Goal: Task Accomplishment & Management: Complete application form

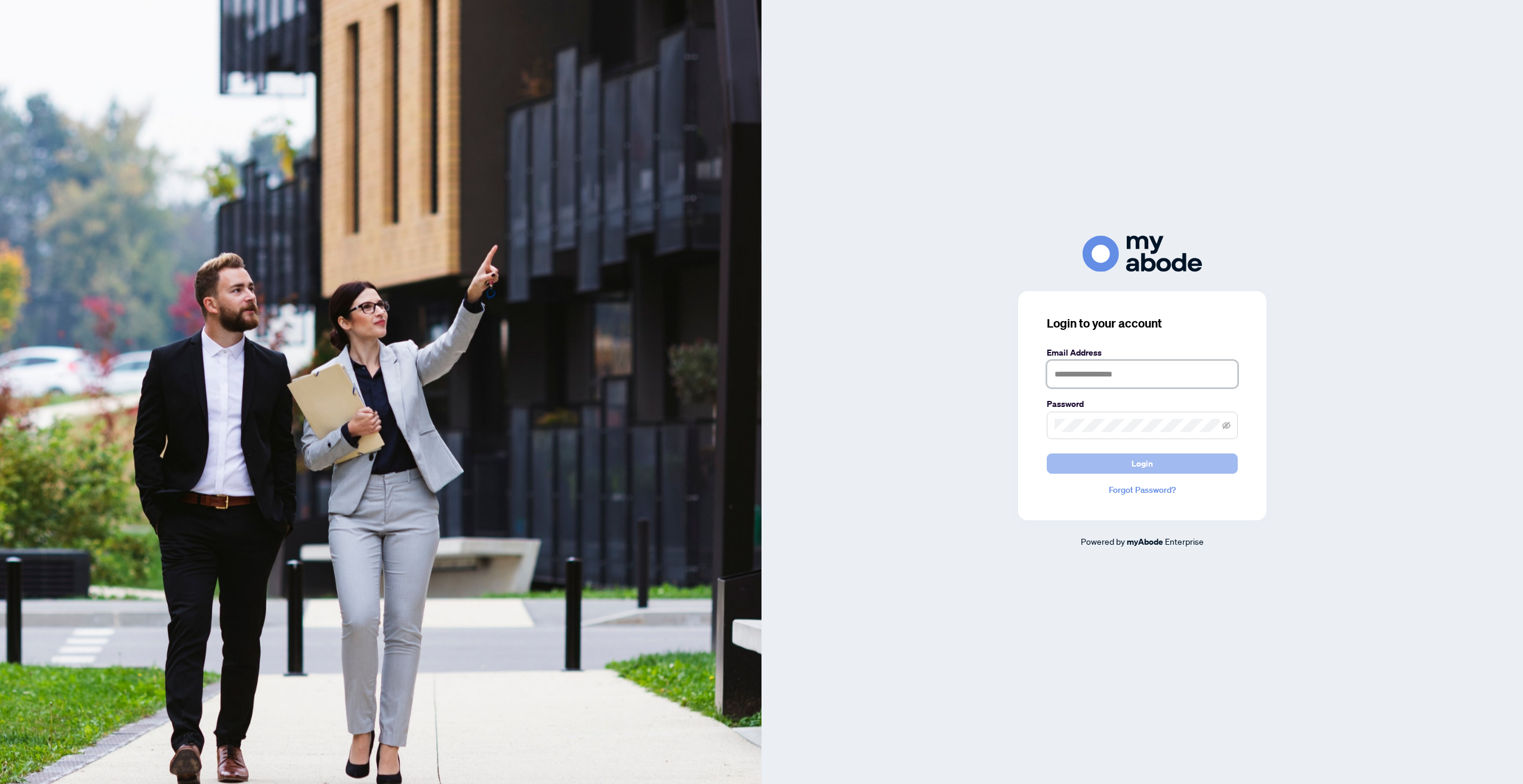
type input "**********"
click at [1163, 467] on button "Login" at bounding box center [1142, 463] width 191 height 20
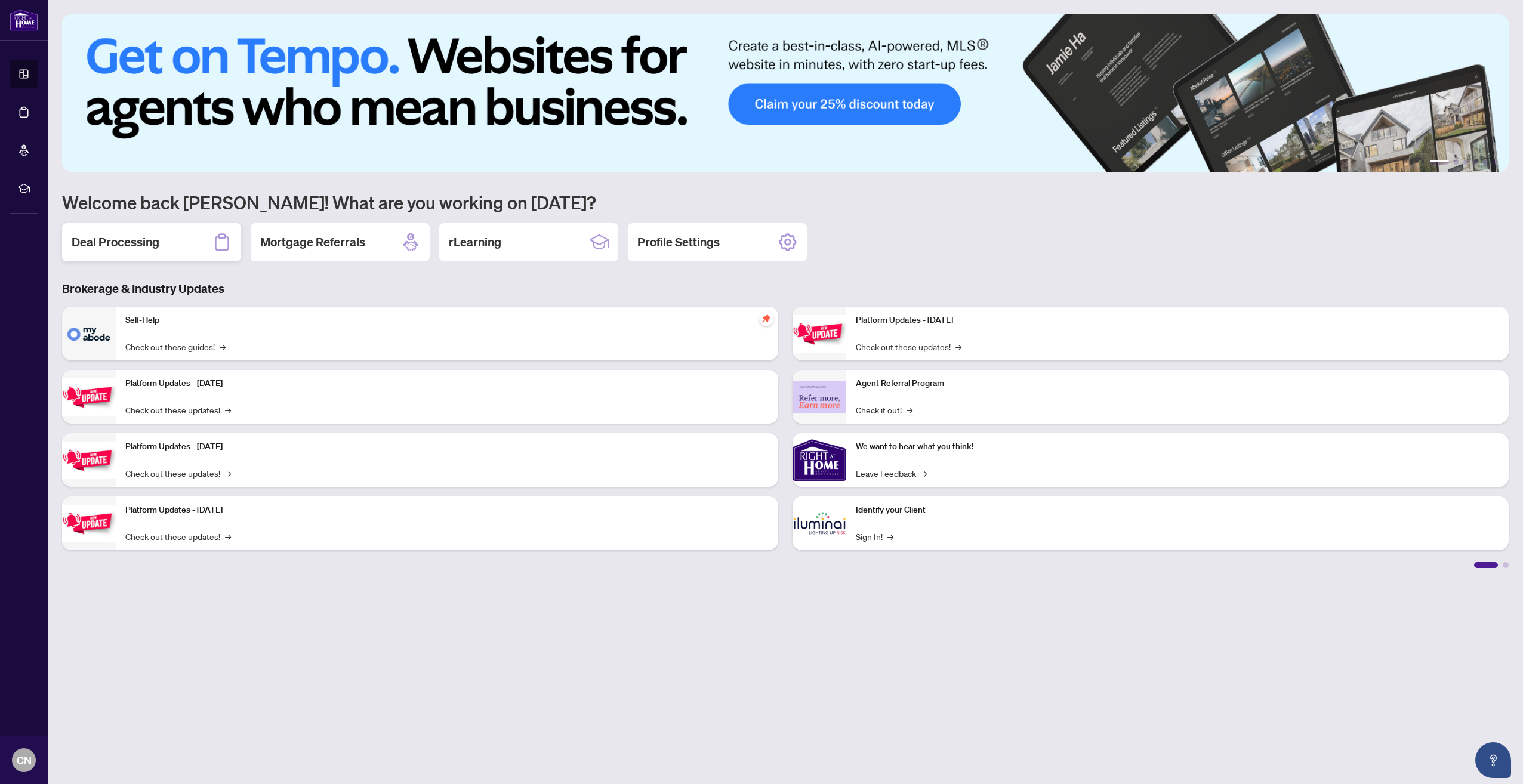
click at [167, 245] on div "Deal Processing" at bounding box center [151, 241] width 179 height 38
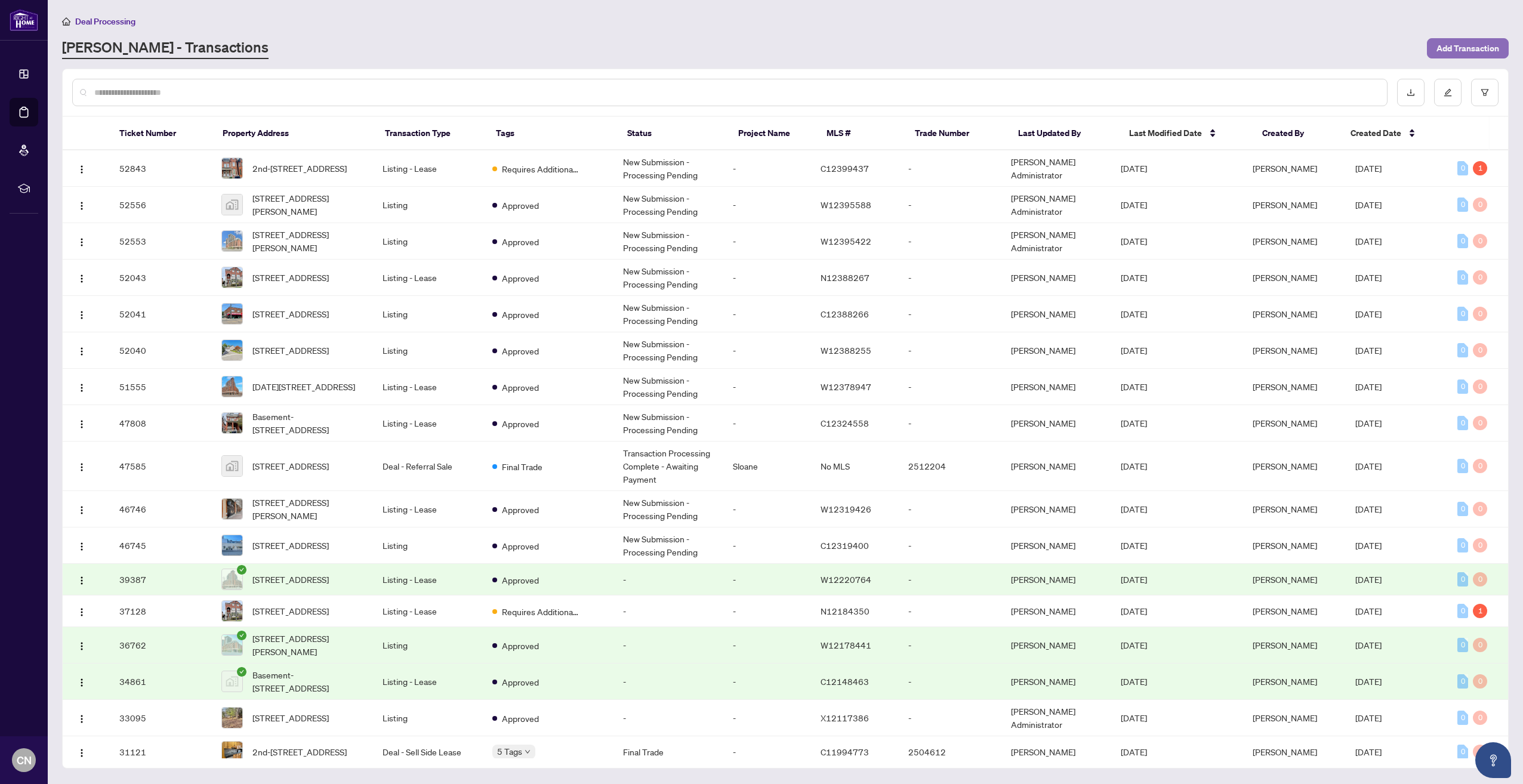
click at [1460, 46] on span "Add Transaction" at bounding box center [1467, 48] width 63 height 19
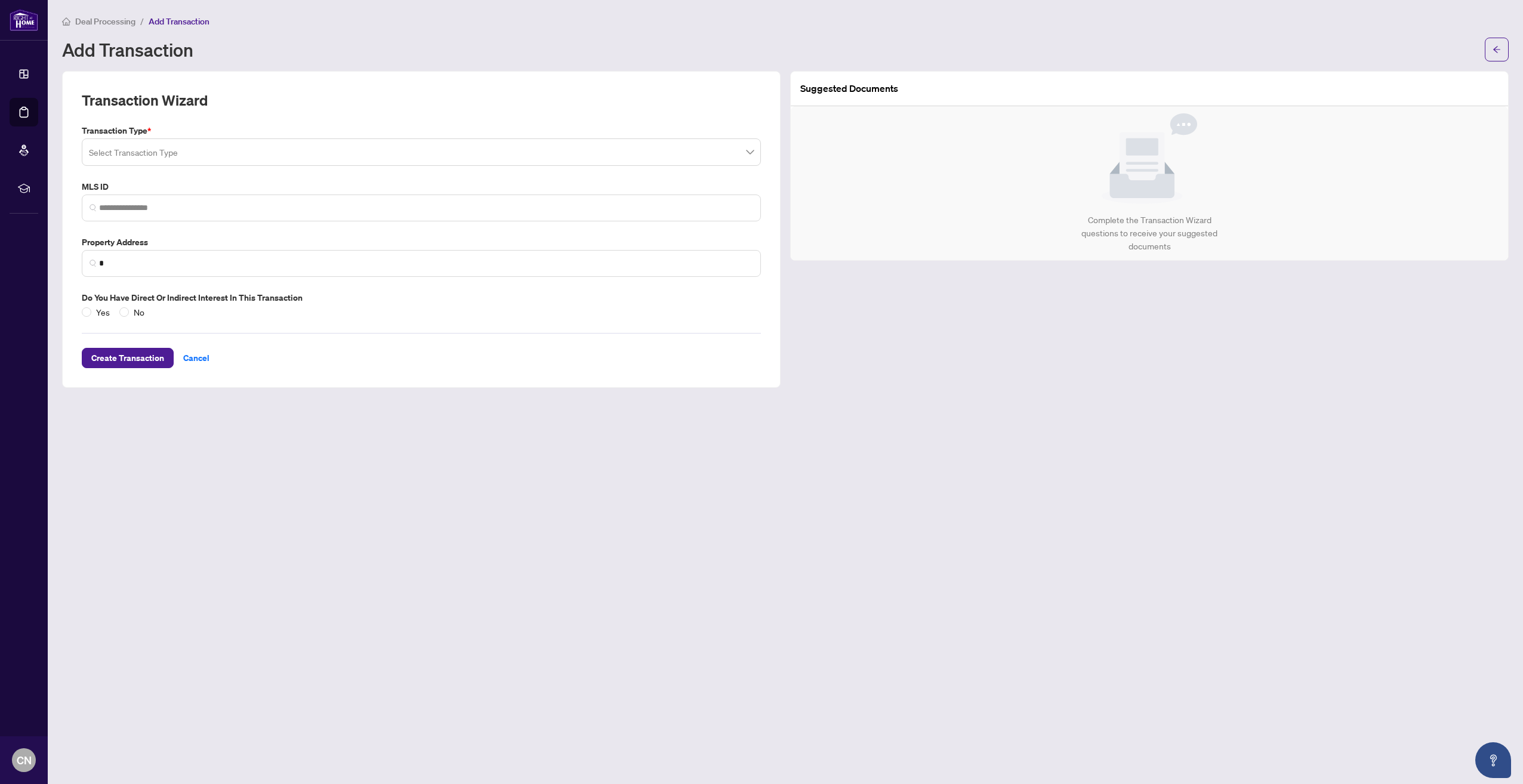
click at [702, 156] on input "search" at bounding box center [416, 154] width 654 height 26
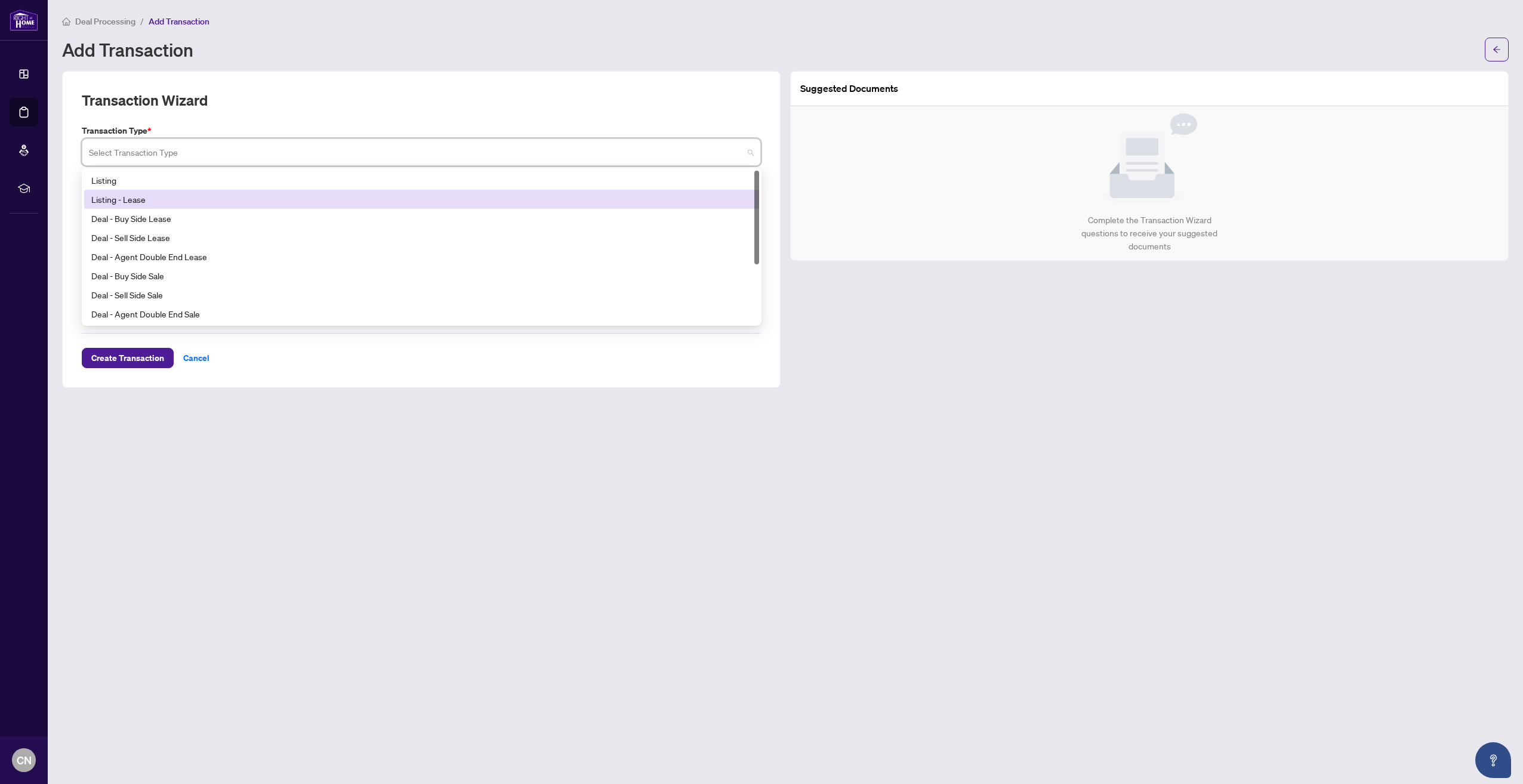
click at [193, 193] on div "Listing - Lease" at bounding box center [422, 199] width 661 height 13
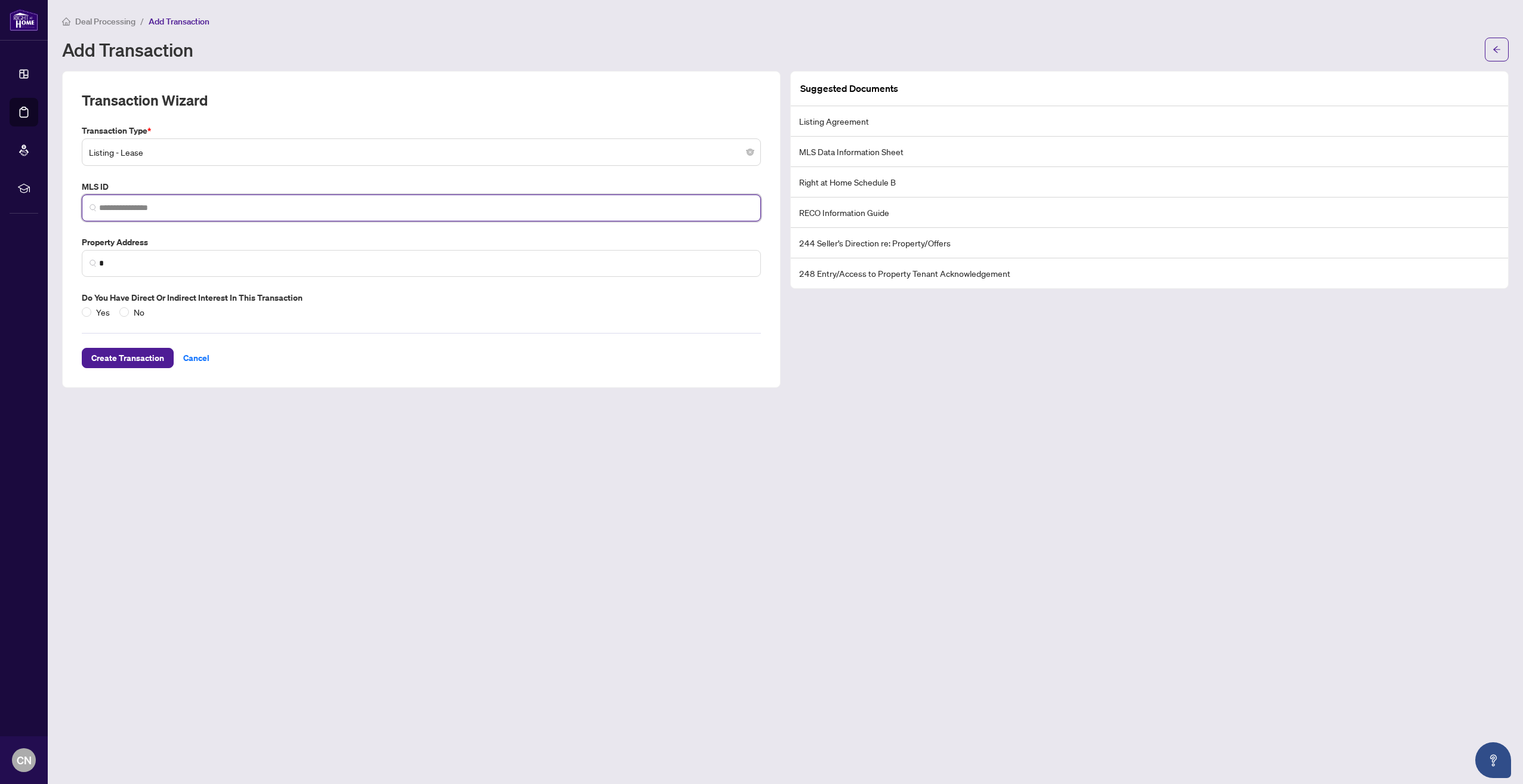
click at [220, 206] on input "search" at bounding box center [426, 208] width 654 height 12
type input "*********"
click at [769, 297] on div "Transaction Wizard Transaction Type * Listing - Lease 13 14 15 Listing Listing …" at bounding box center [420, 230] width 718 height 317
click at [109, 263] on input "*" at bounding box center [426, 263] width 654 height 12
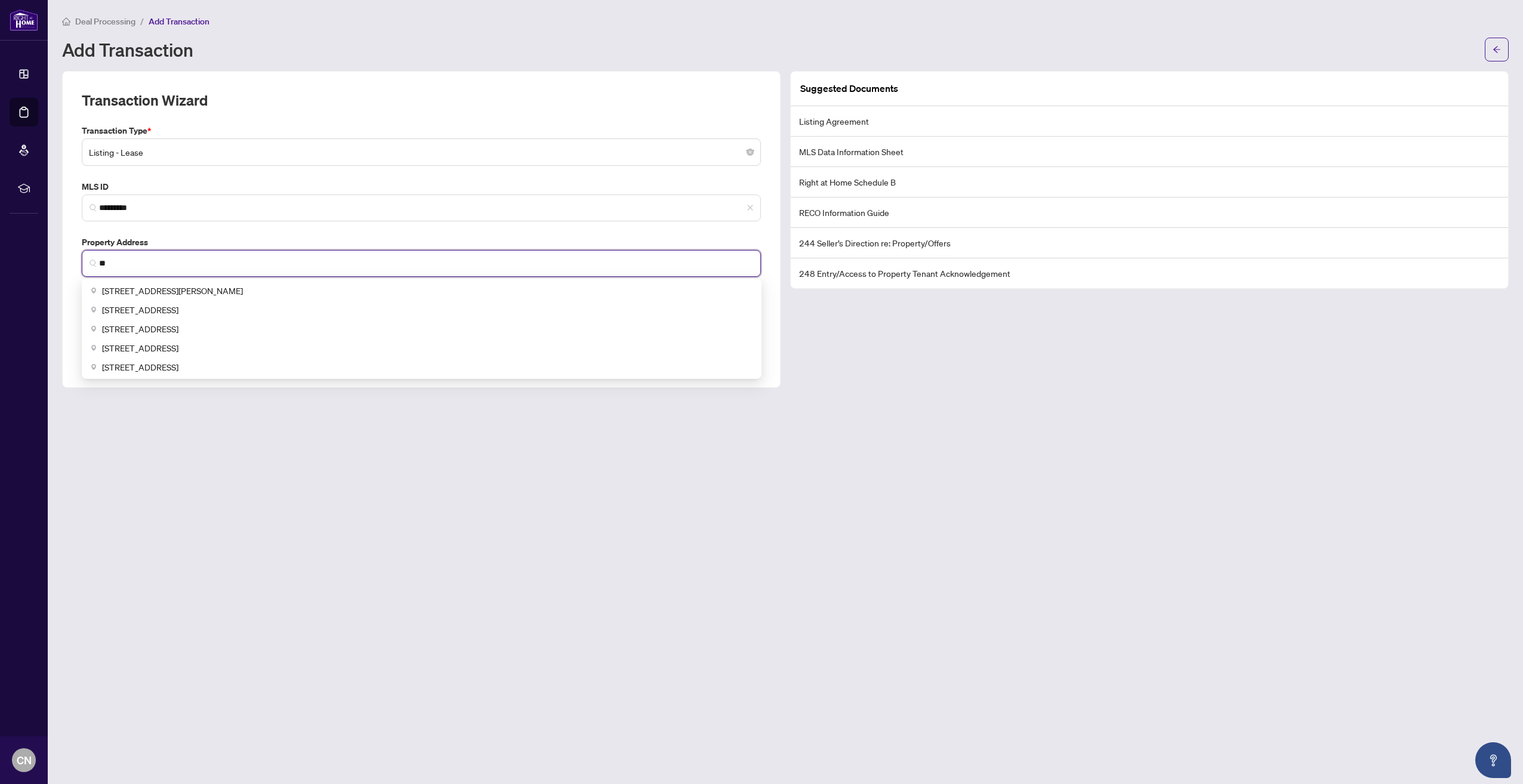
type input "*"
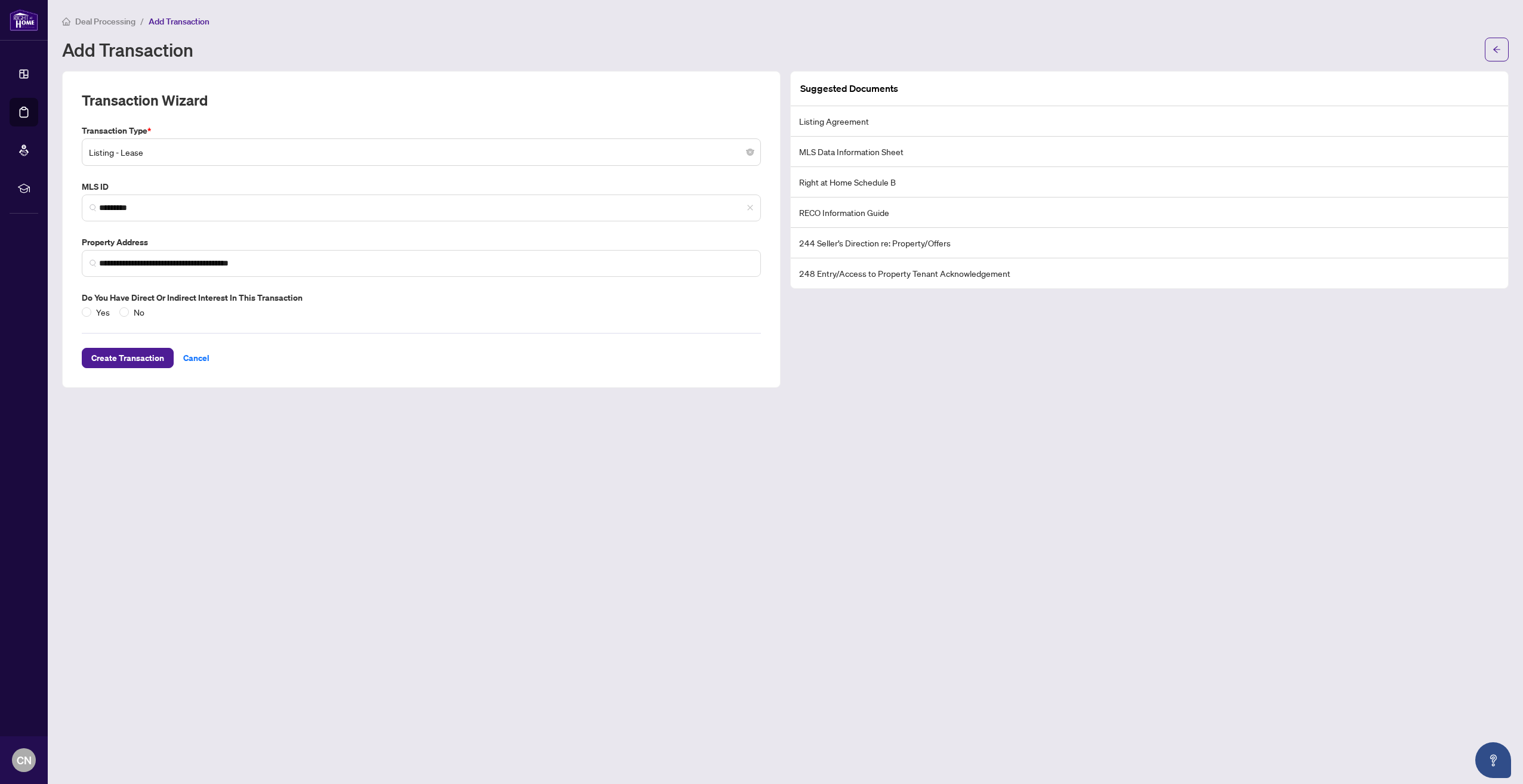
click at [259, 435] on main "**********" at bounding box center [785, 392] width 1475 height 784
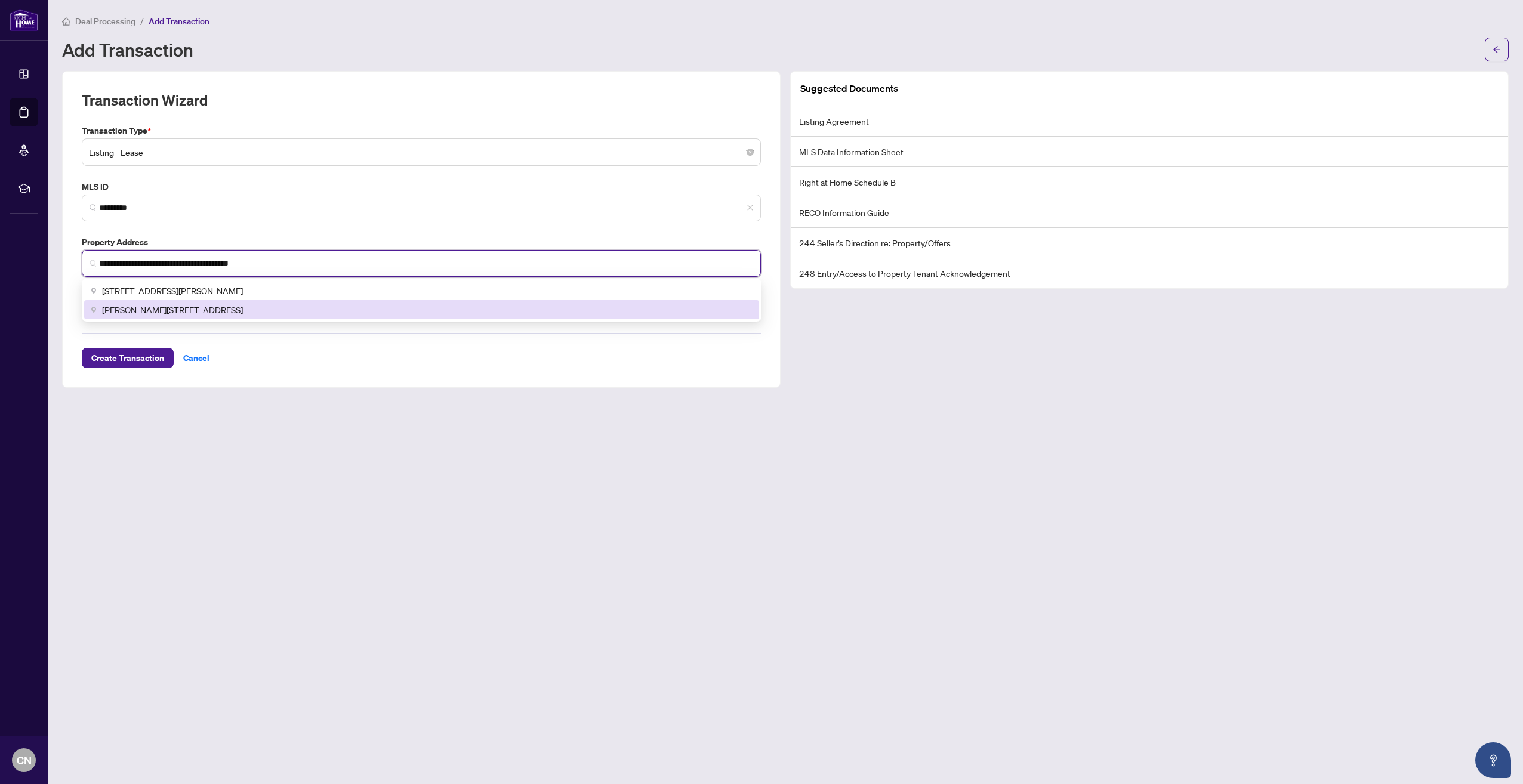
click at [172, 262] on input "**********" at bounding box center [426, 263] width 654 height 12
type input "**********"
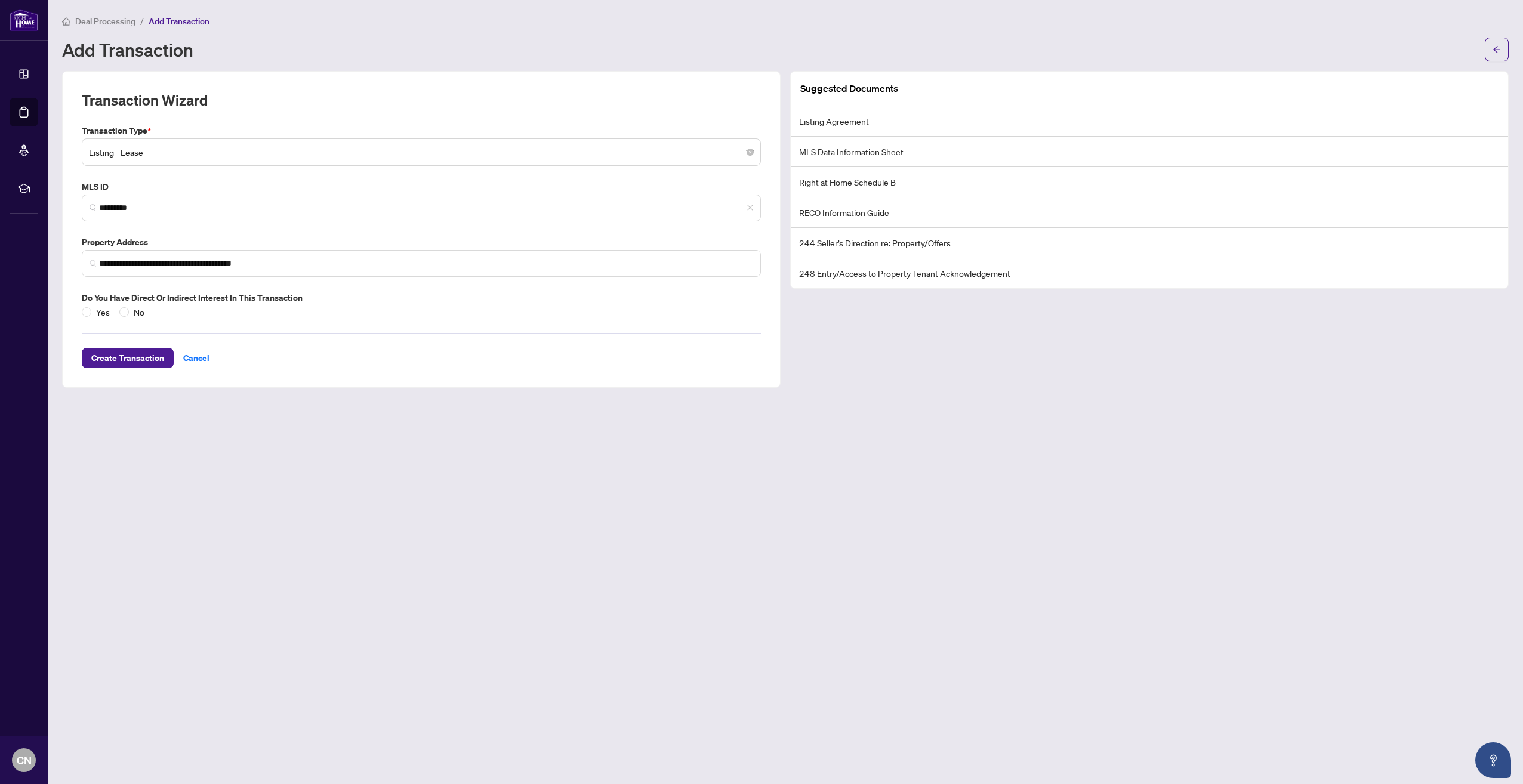
click at [228, 425] on main "**********" at bounding box center [785, 392] width 1475 height 784
click at [123, 357] on span "Create Transaction" at bounding box center [128, 358] width 73 height 19
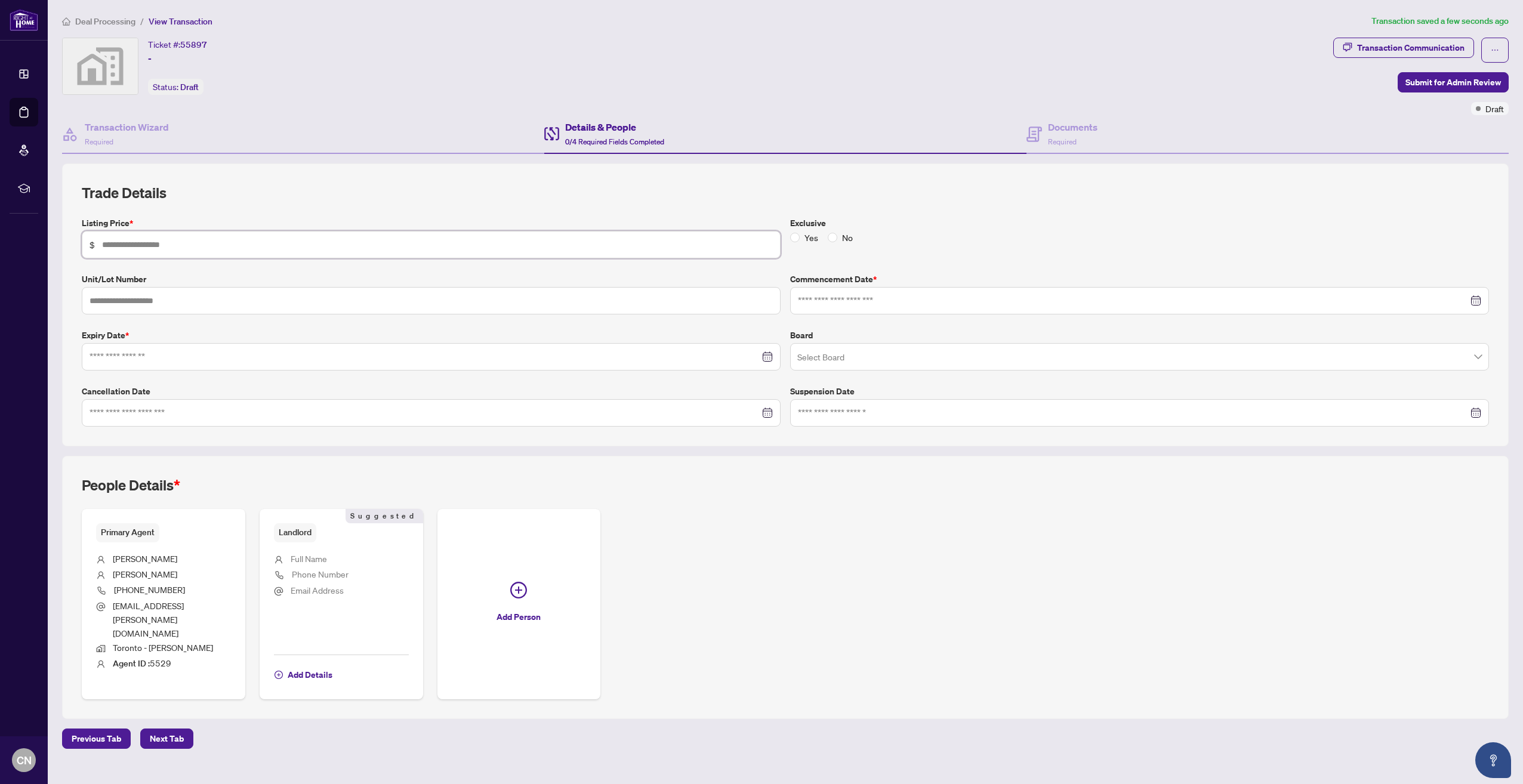
click at [355, 246] on input "text" at bounding box center [437, 244] width 671 height 13
type input "*****"
click at [439, 296] on input "text" at bounding box center [431, 300] width 699 height 27
type input "***"
click at [907, 304] on input at bounding box center [1133, 300] width 670 height 13
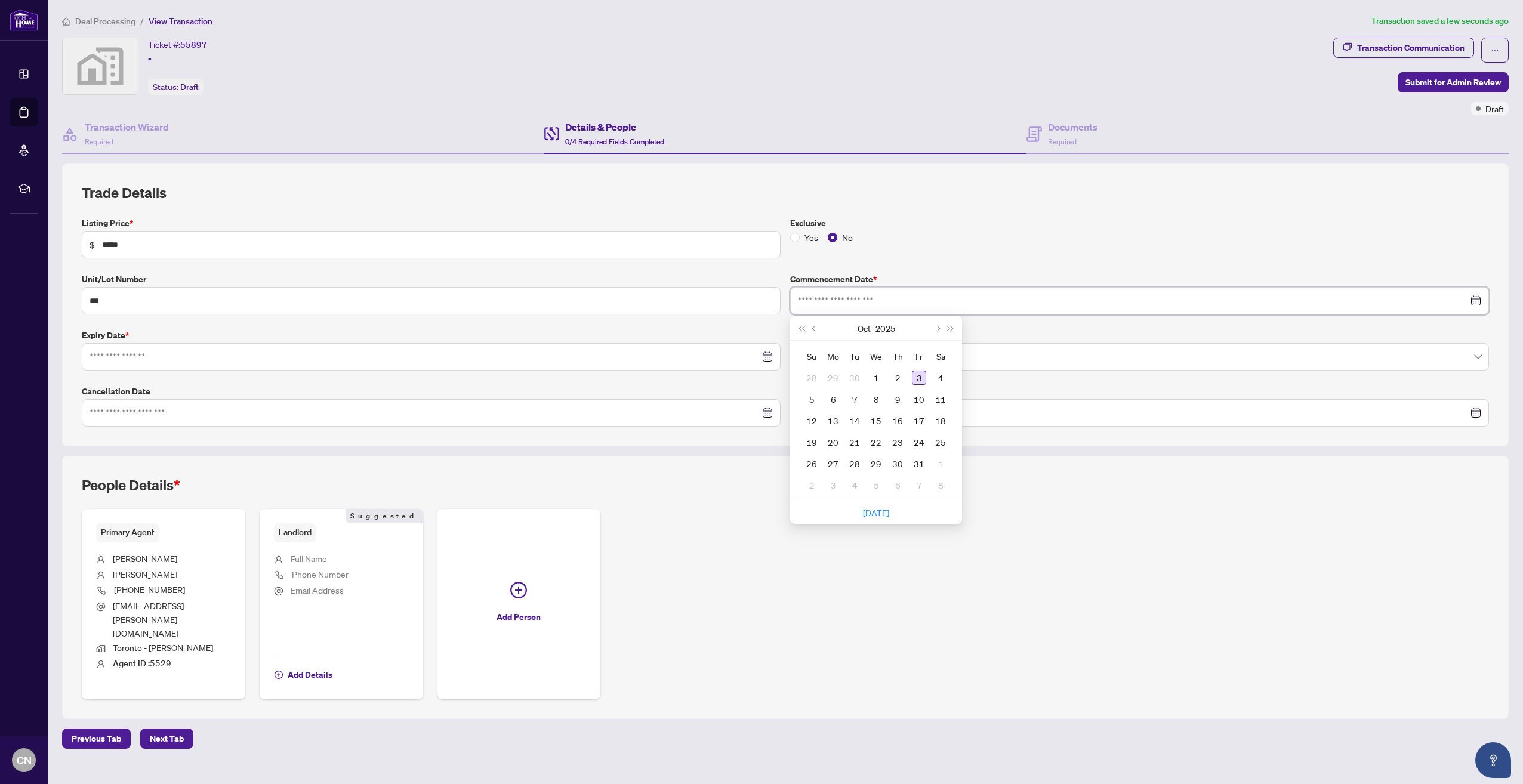
type input "**********"
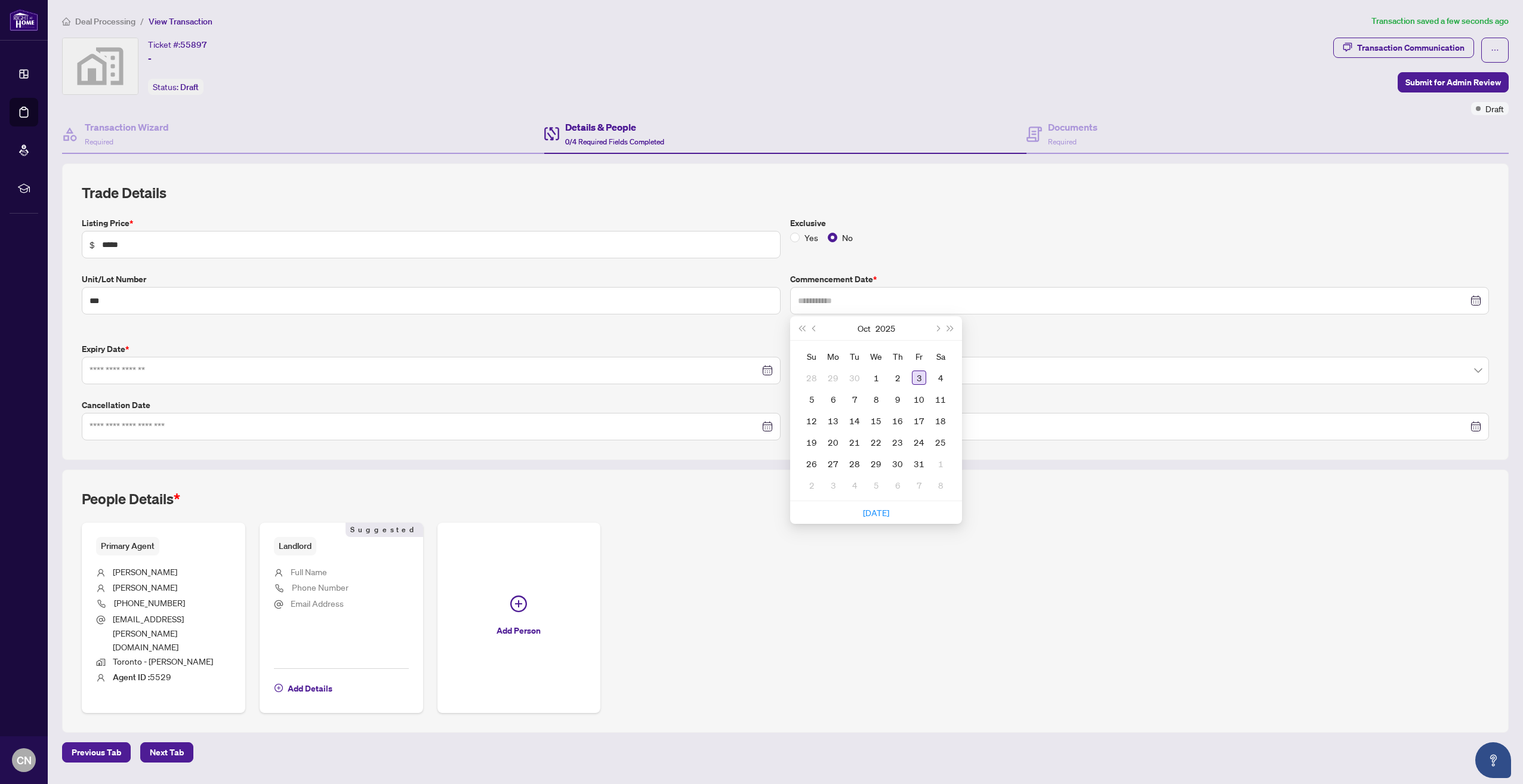
click at [917, 375] on div "3" at bounding box center [919, 378] width 14 height 14
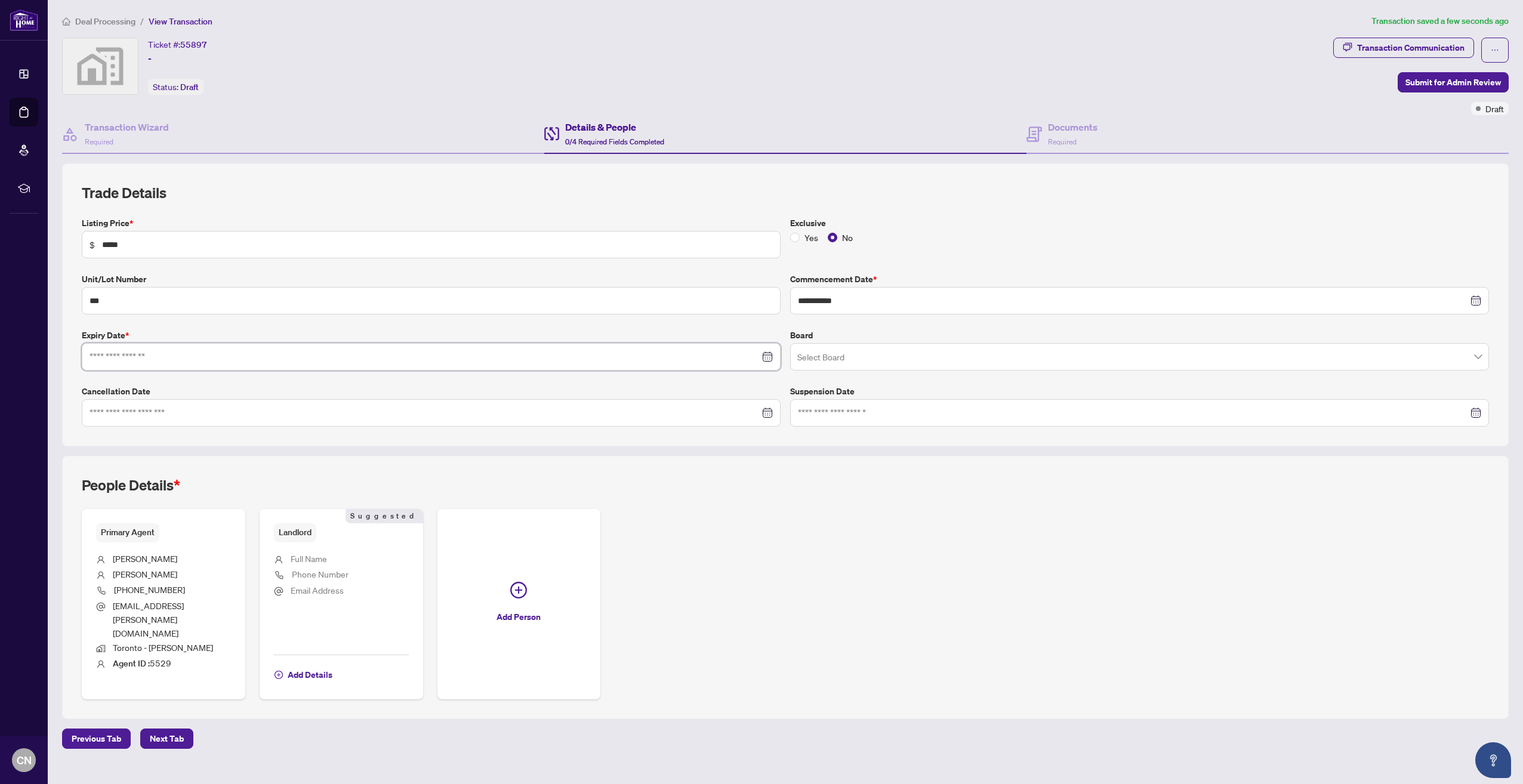
click at [728, 356] on input at bounding box center [425, 356] width 670 height 13
click at [228, 381] on span "Next month (PageDown)" at bounding box center [228, 384] width 6 height 6
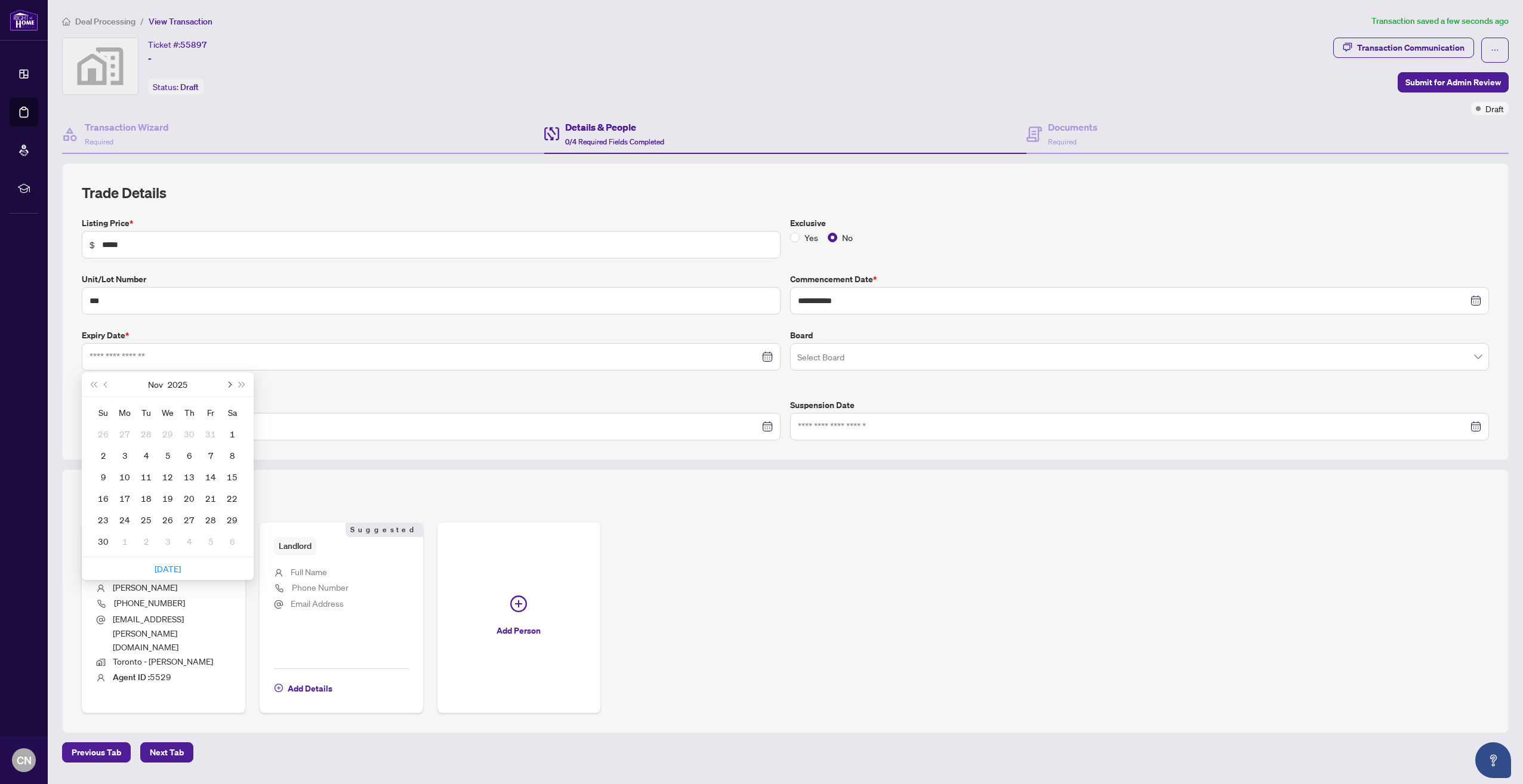
click at [228, 381] on span "Next month (PageDown)" at bounding box center [228, 384] width 6 height 6
type input "**********"
click at [169, 516] on div "31" at bounding box center [167, 520] width 14 height 14
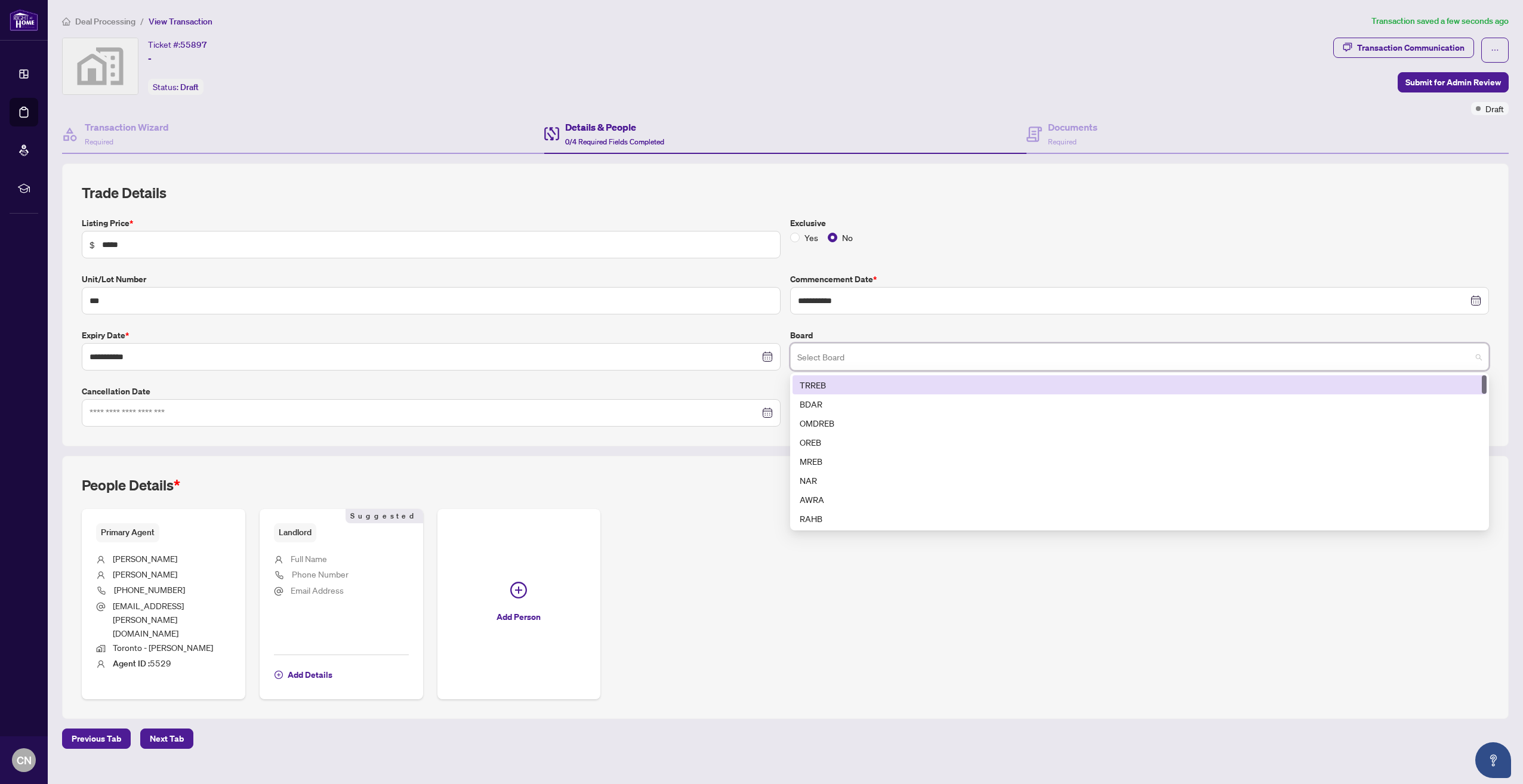
click at [953, 364] on input "search" at bounding box center [1134, 359] width 674 height 26
click at [836, 378] on div "TRREB" at bounding box center [1139, 384] width 680 height 13
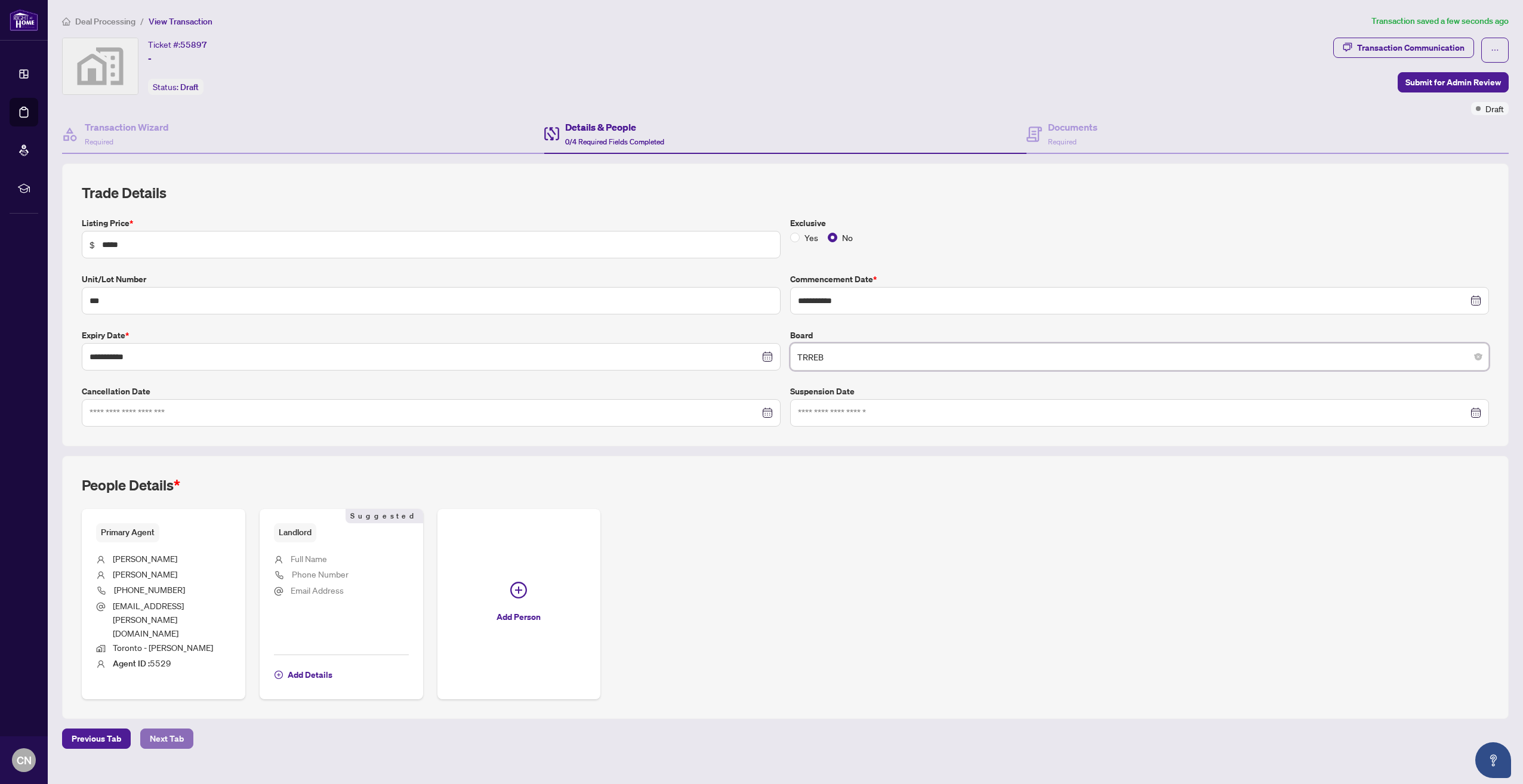
click at [168, 729] on span "Next Tab" at bounding box center [167, 738] width 34 height 19
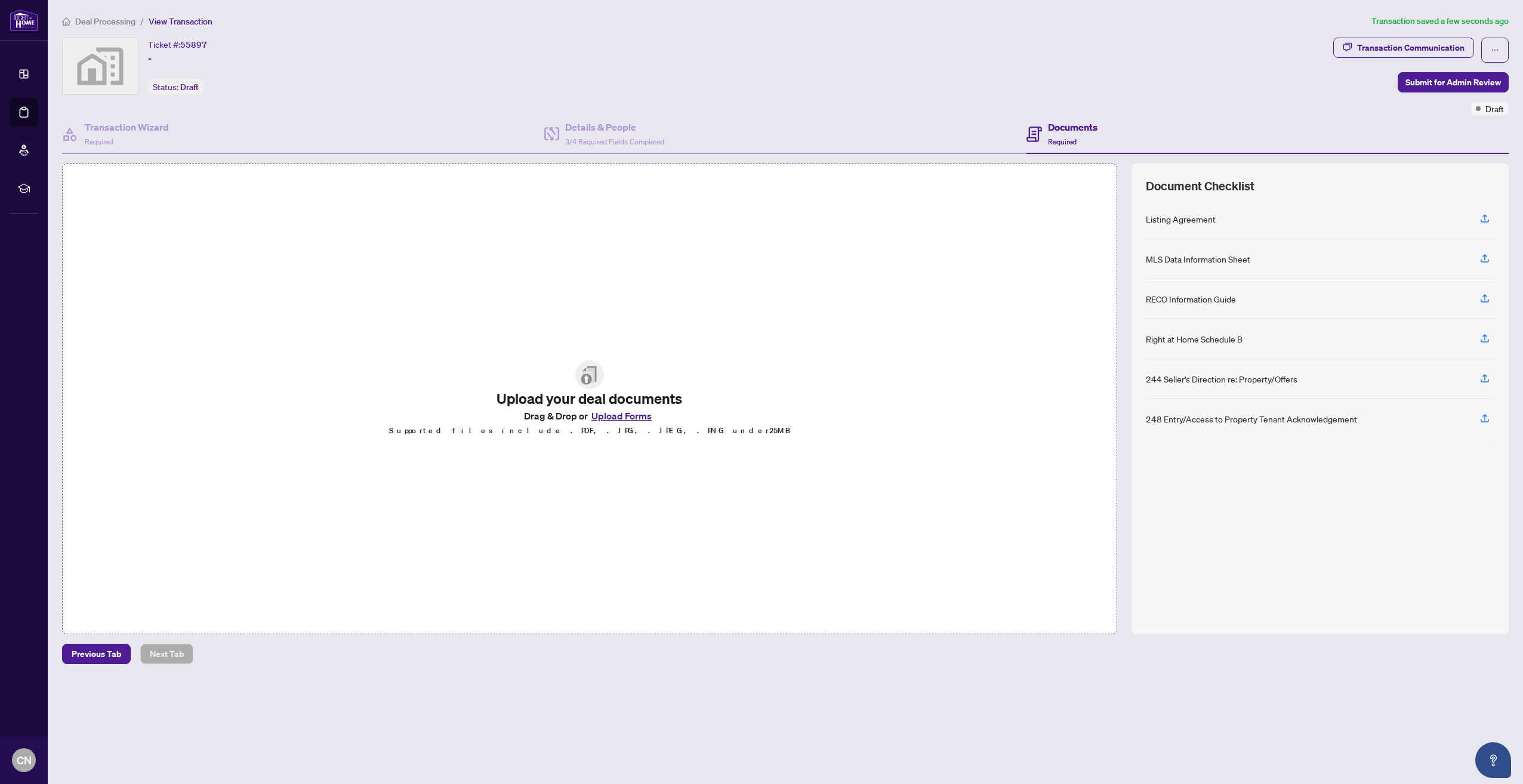
click at [590, 377] on img at bounding box center [590, 374] width 29 height 29
click at [602, 411] on button "Upload Forms" at bounding box center [621, 416] width 68 height 16
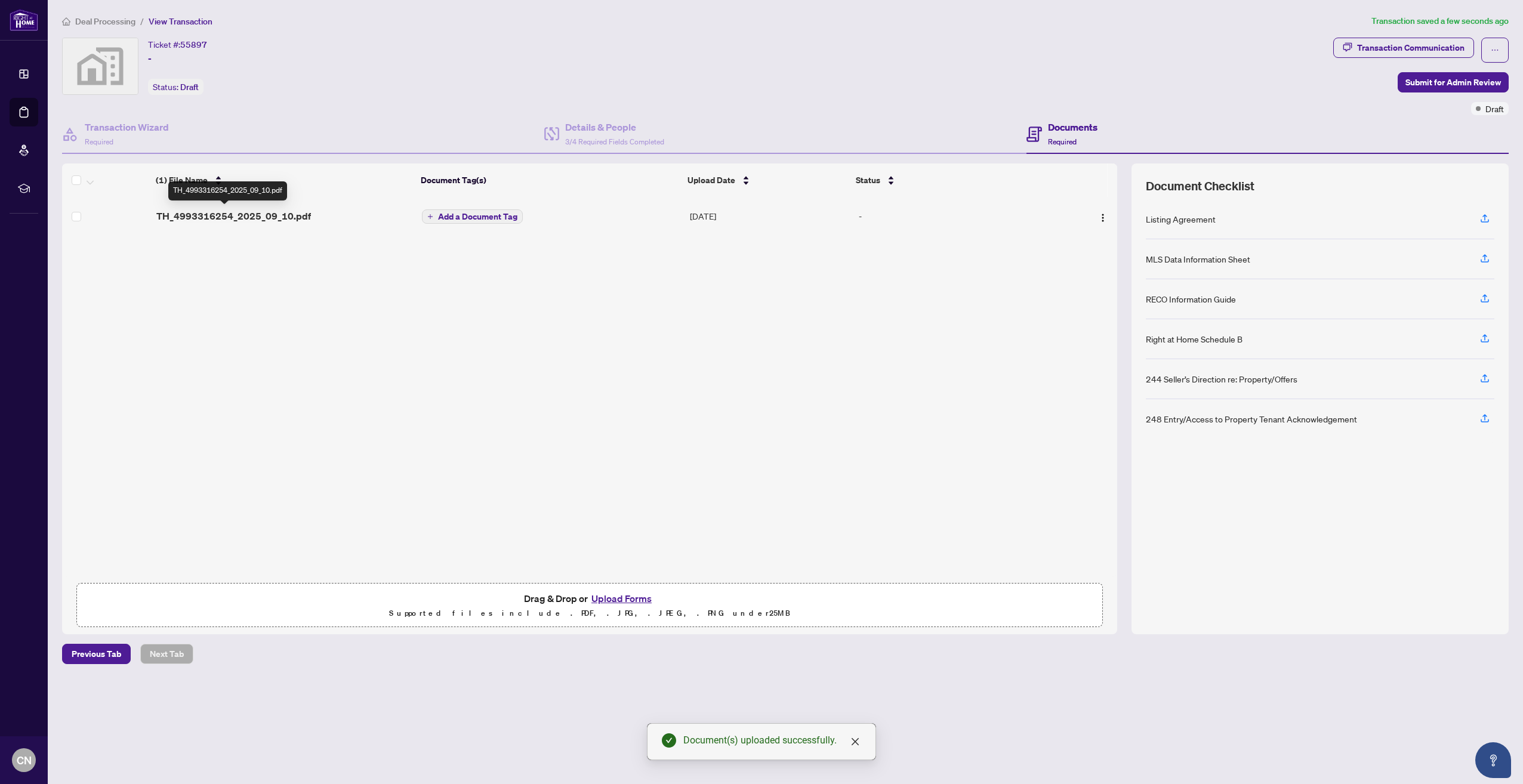
click at [276, 217] on span "TH_4993316254_2025_09_10.pdf" at bounding box center [233, 216] width 154 height 14
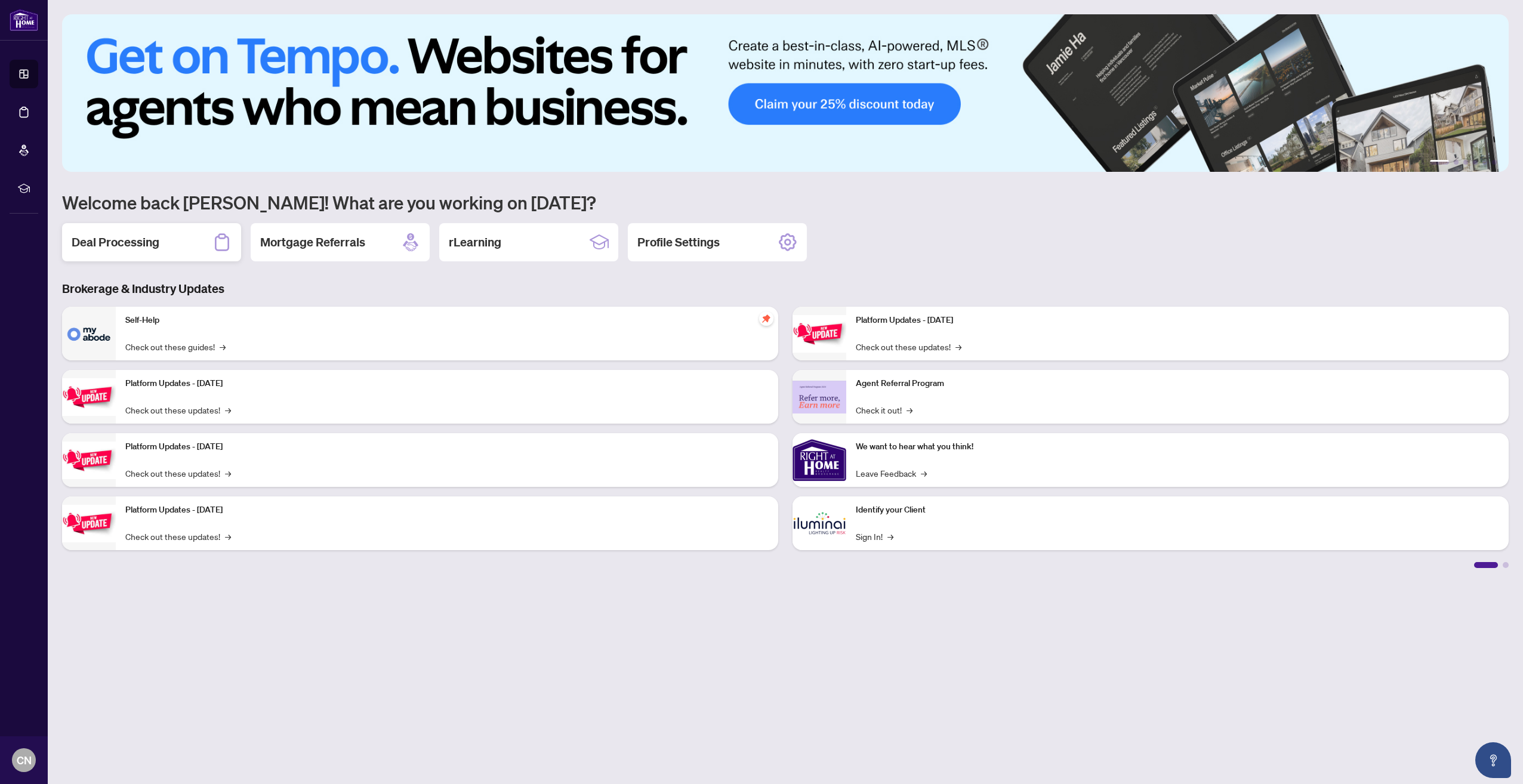
click at [156, 252] on div "Deal Processing" at bounding box center [151, 241] width 179 height 38
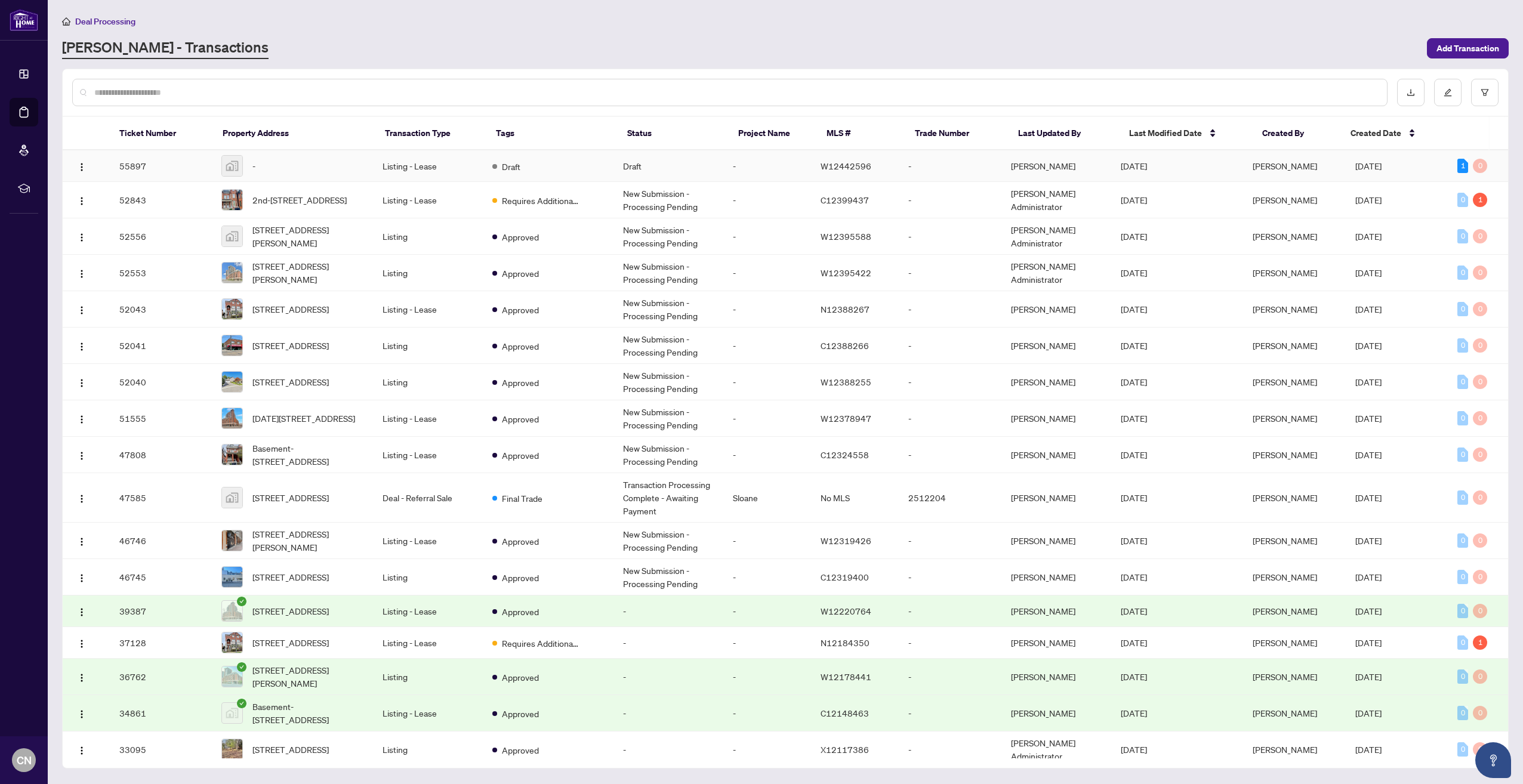
click at [424, 166] on td "Listing - Lease" at bounding box center [427, 166] width 110 height 32
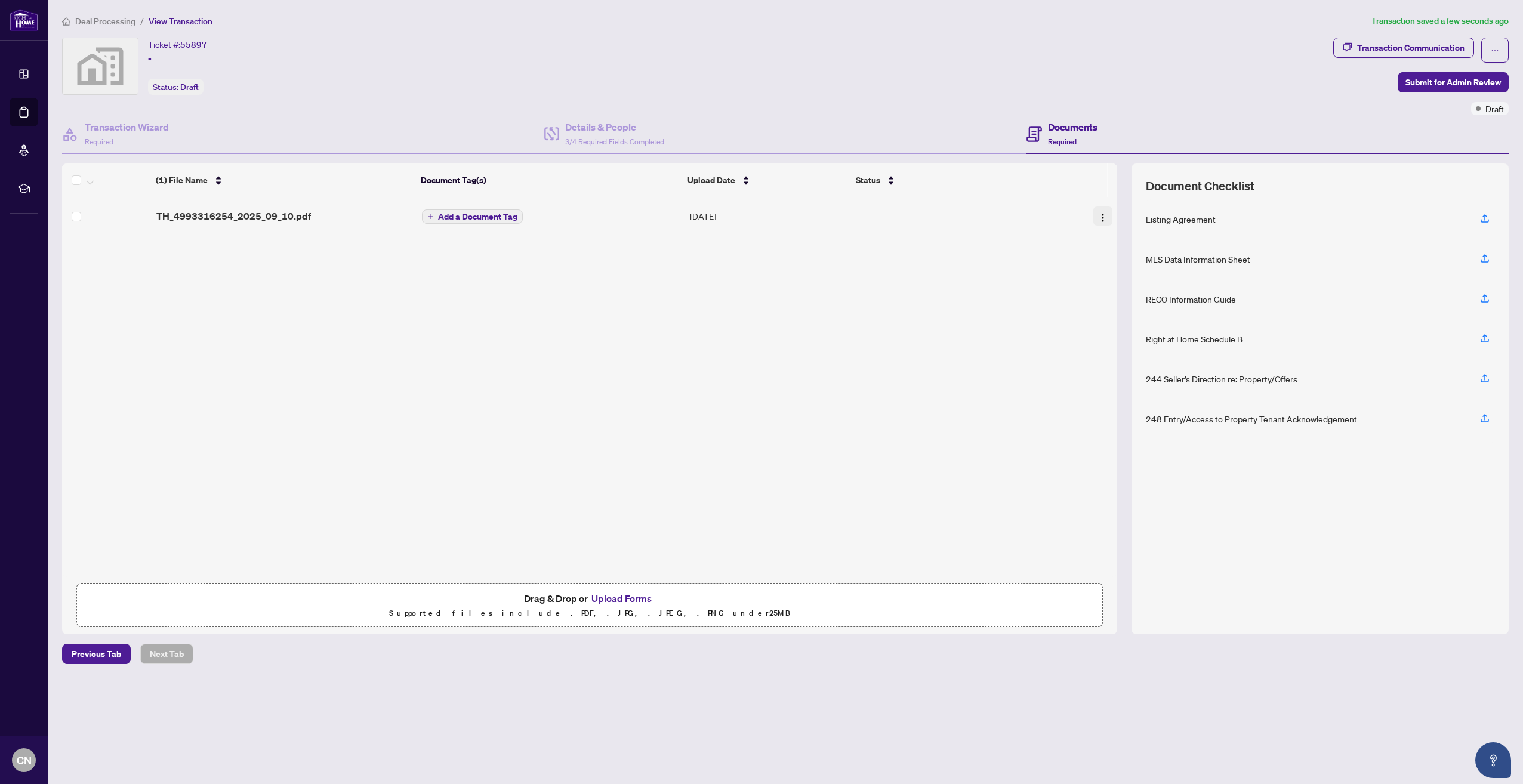
click at [1098, 215] on img "button" at bounding box center [1103, 218] width 10 height 10
click at [236, 217] on span "TH_4993316254_2025_09_10.pdf" at bounding box center [233, 216] width 154 height 14
click at [1102, 221] on button "button" at bounding box center [1103, 216] width 19 height 19
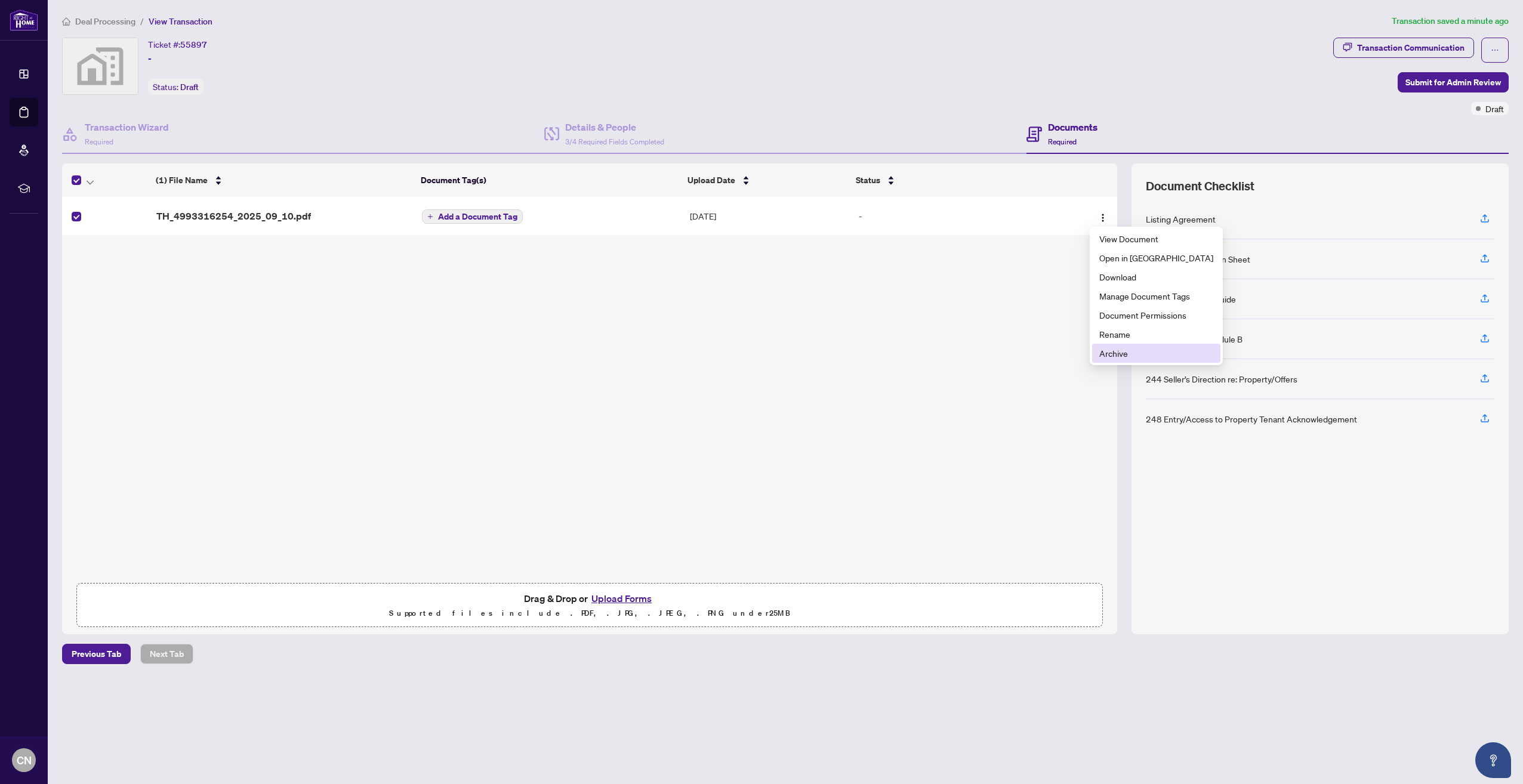
click at [1101, 358] on span "Archive" at bounding box center [1155, 352] width 114 height 13
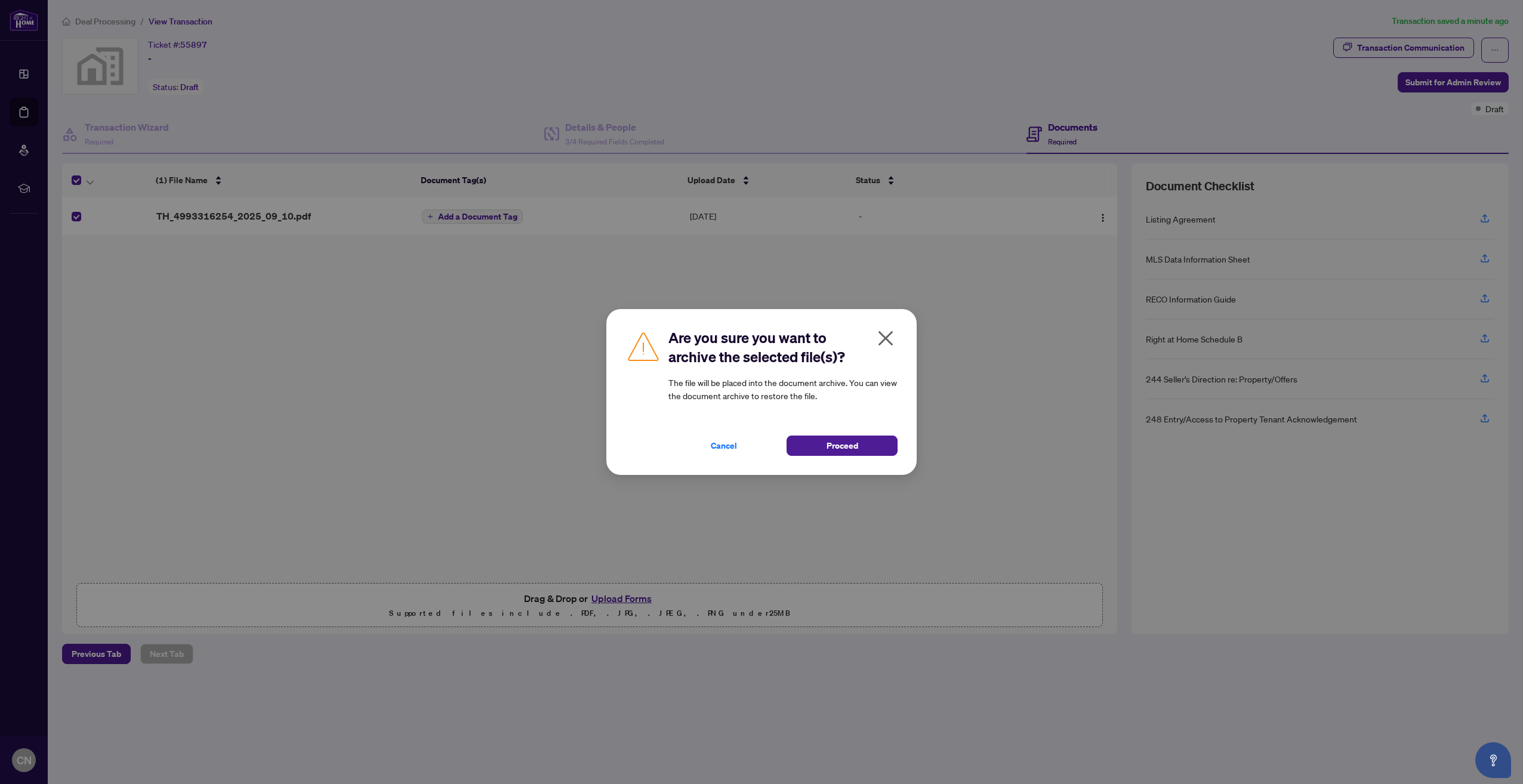
click at [892, 341] on icon "close" at bounding box center [886, 338] width 19 height 19
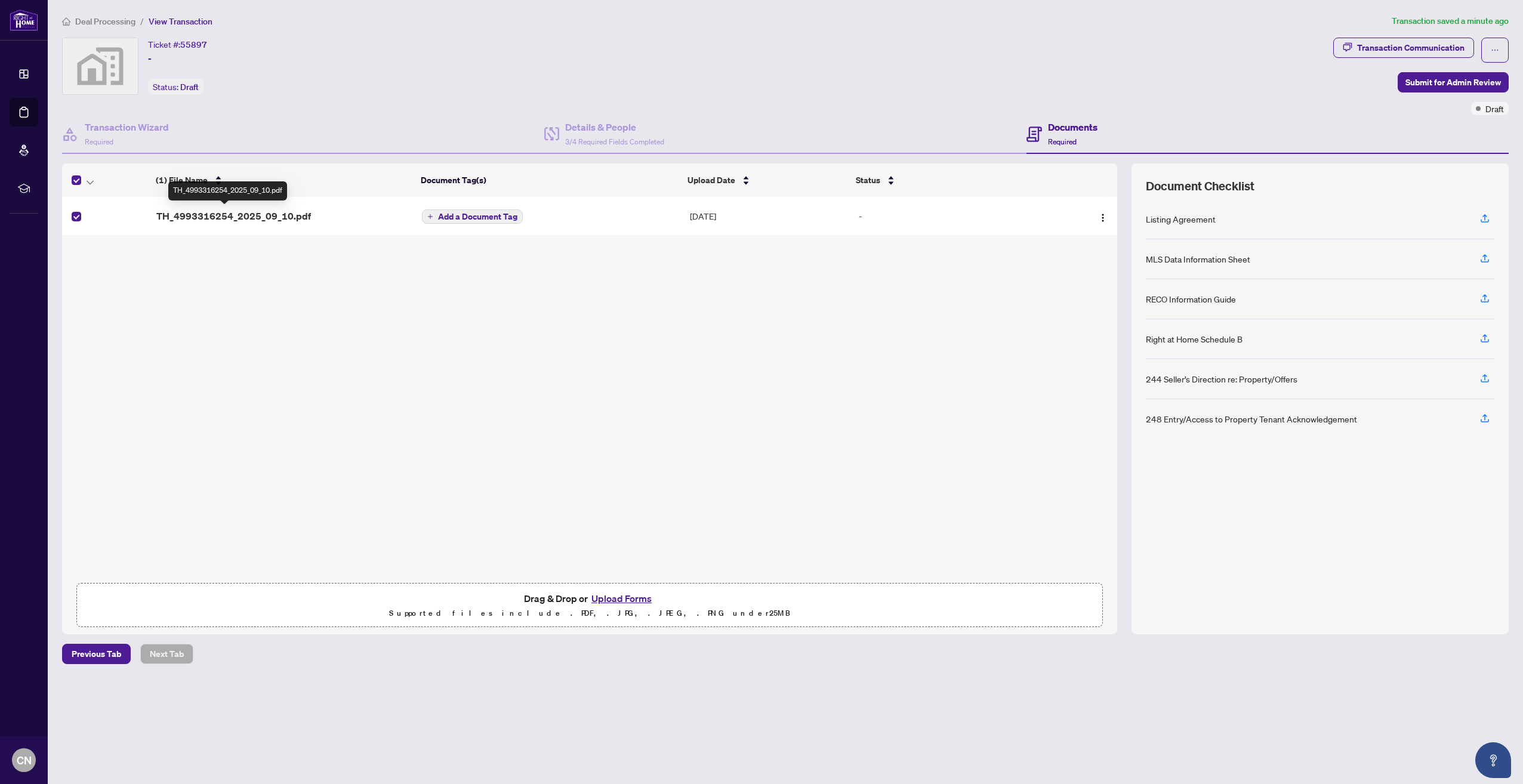
drag, startPoint x: 267, startPoint y: 216, endPoint x: 213, endPoint y: 376, distance: 168.9
click at [213, 376] on div "(1) File Name Document Tag(s) Upload Date Status TH_4993316254_2025_09_10.pdf A…" at bounding box center [589, 386] width 1055 height 380
click at [1100, 216] on img "button" at bounding box center [1103, 218] width 10 height 10
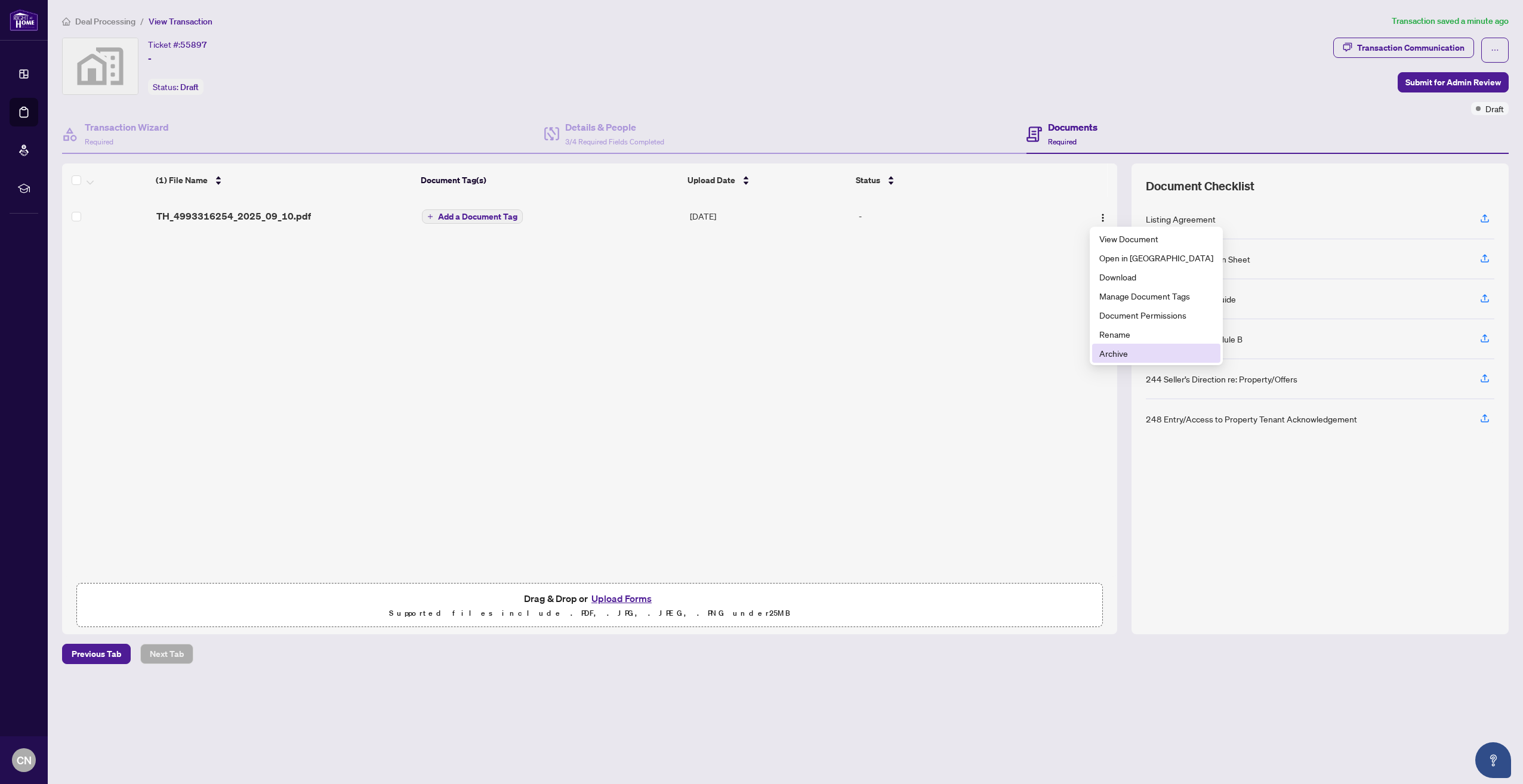
click at [1106, 356] on span "Archive" at bounding box center [1155, 352] width 114 height 13
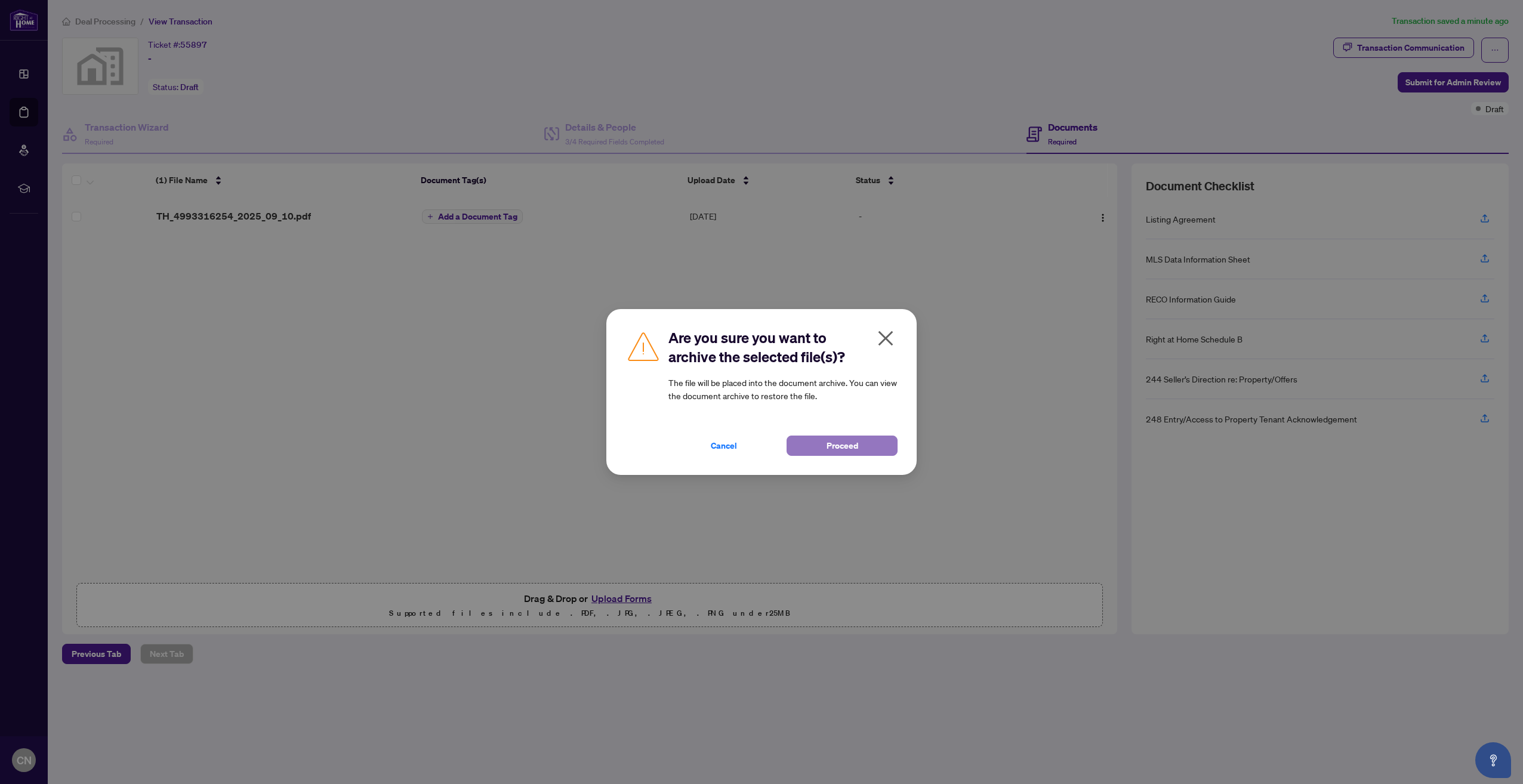
click at [835, 449] on span "Proceed" at bounding box center [843, 446] width 32 height 19
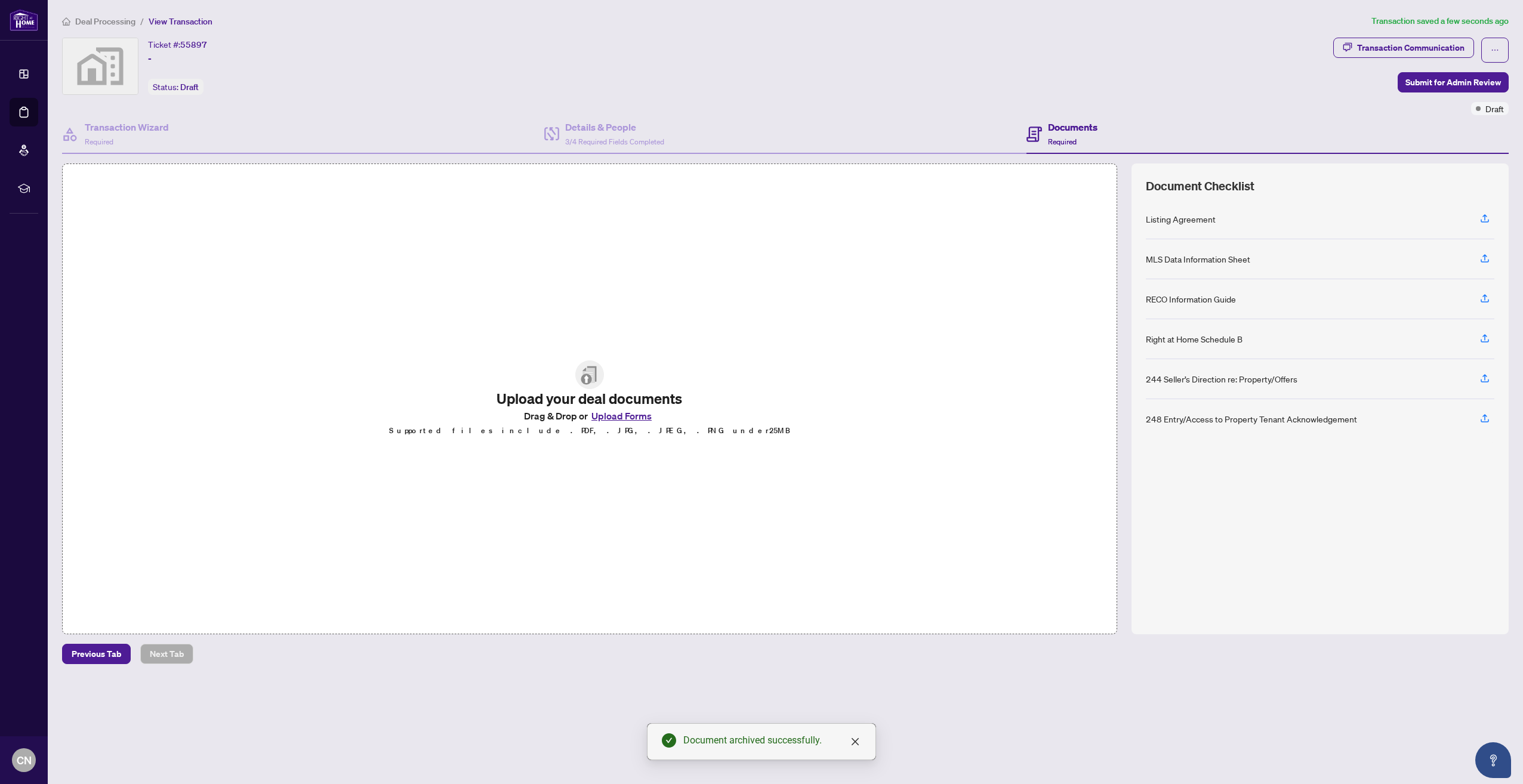
click at [624, 413] on button "Upload Forms" at bounding box center [621, 416] width 68 height 16
click at [628, 415] on button "Upload Forms" at bounding box center [621, 416] width 68 height 16
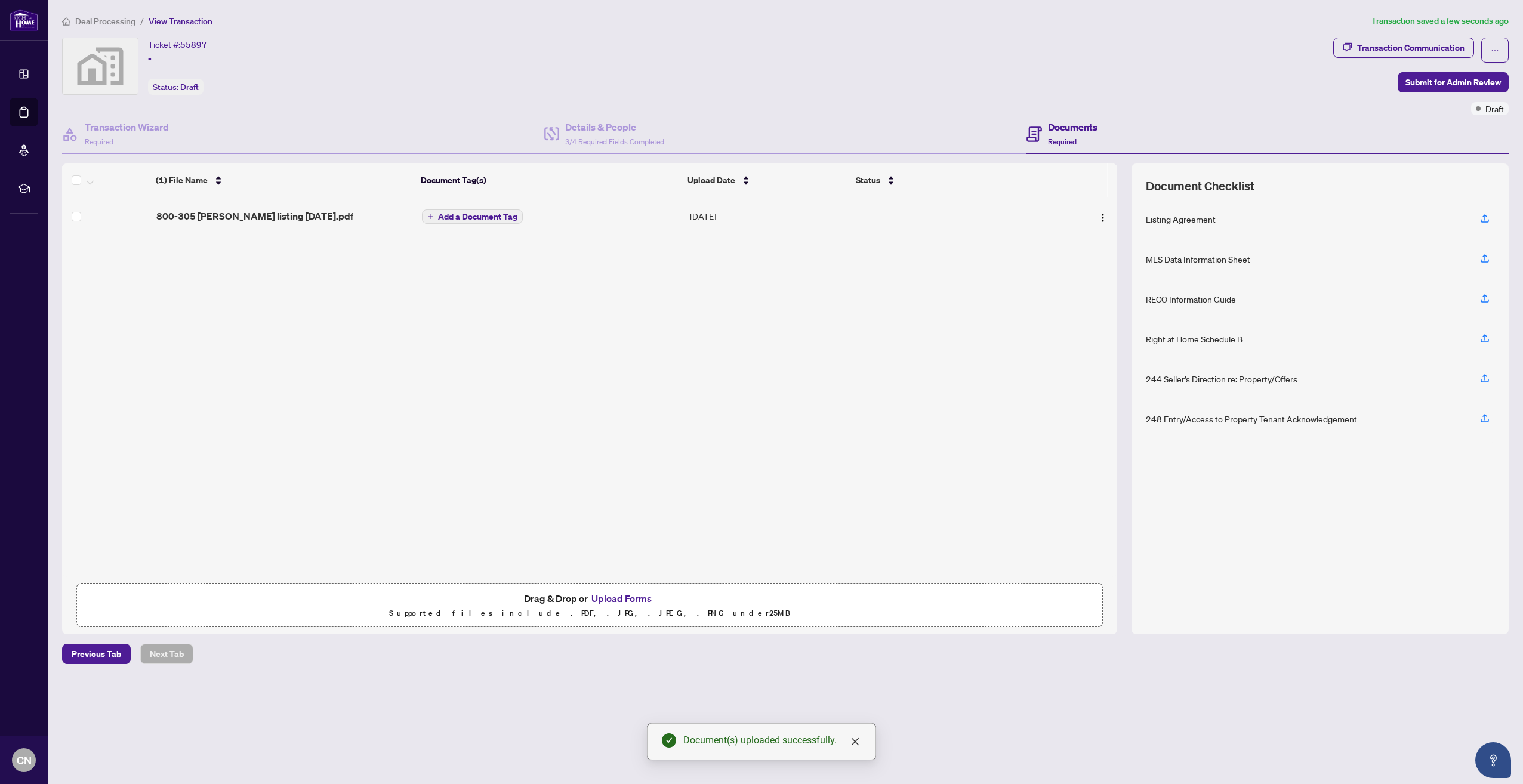
click at [502, 215] on span "Add a Document Tag" at bounding box center [478, 216] width 79 height 8
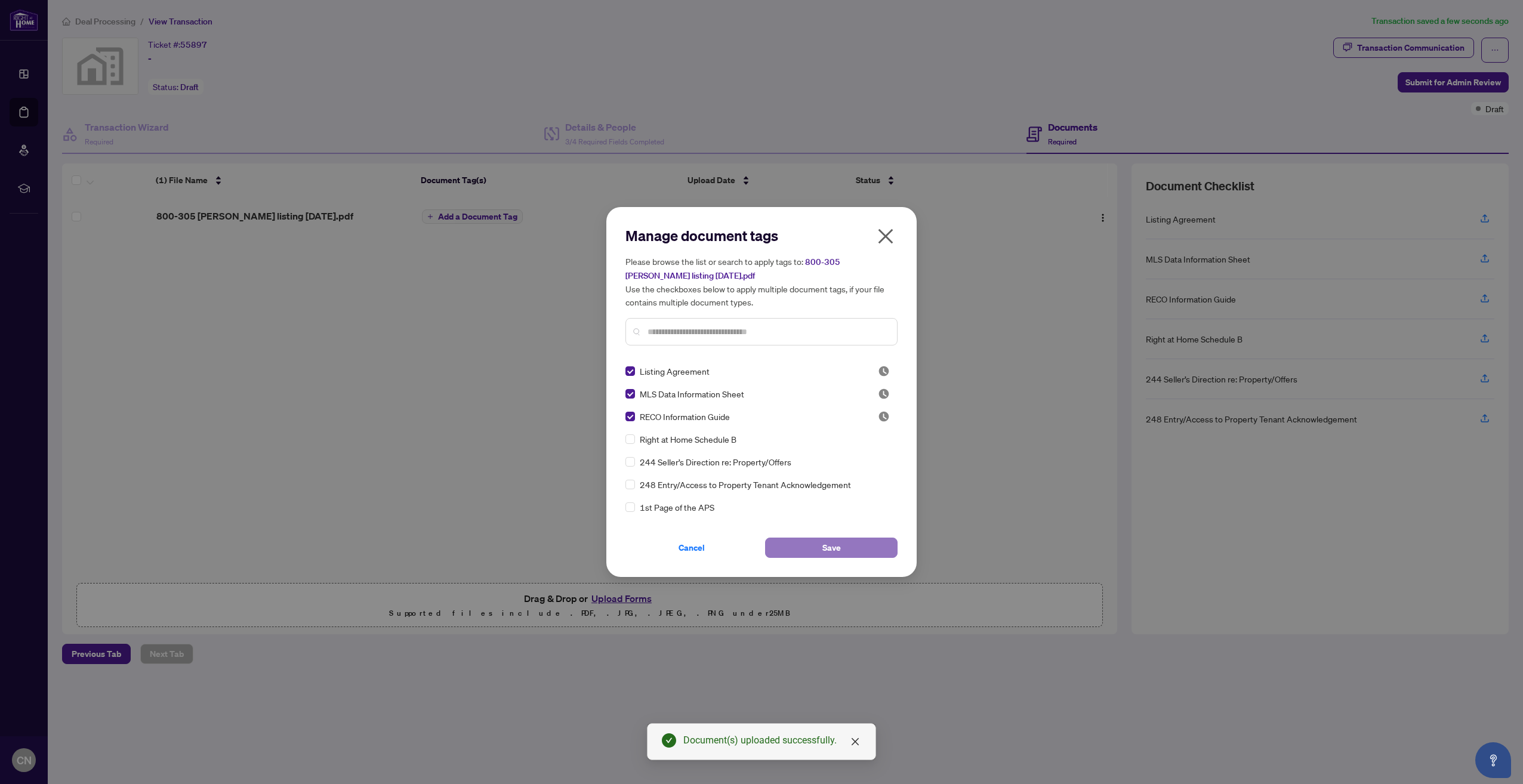
click at [808, 555] on button "Save" at bounding box center [831, 547] width 132 height 20
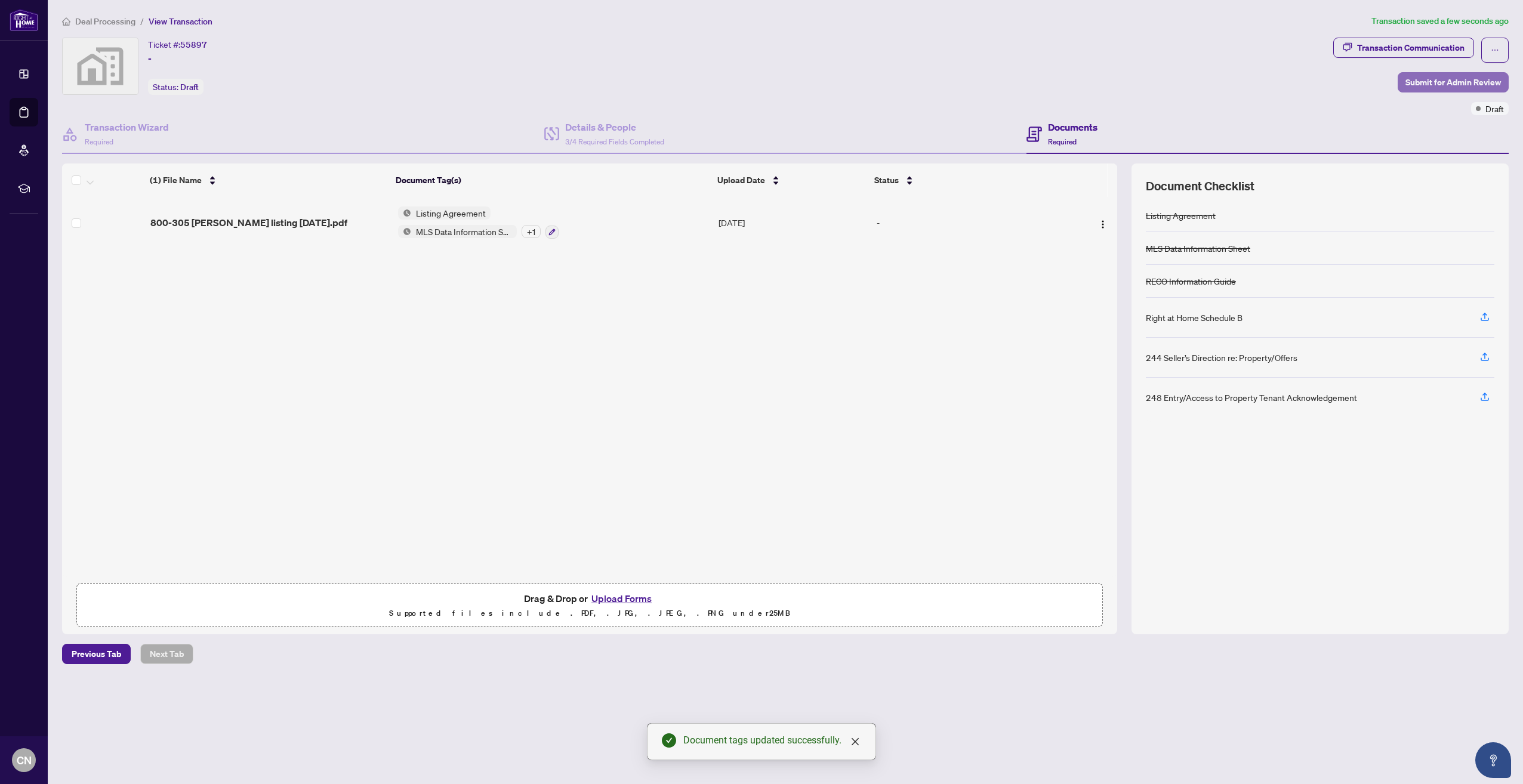
click at [1470, 80] on span "Submit for Admin Review" at bounding box center [1453, 83] width 95 height 19
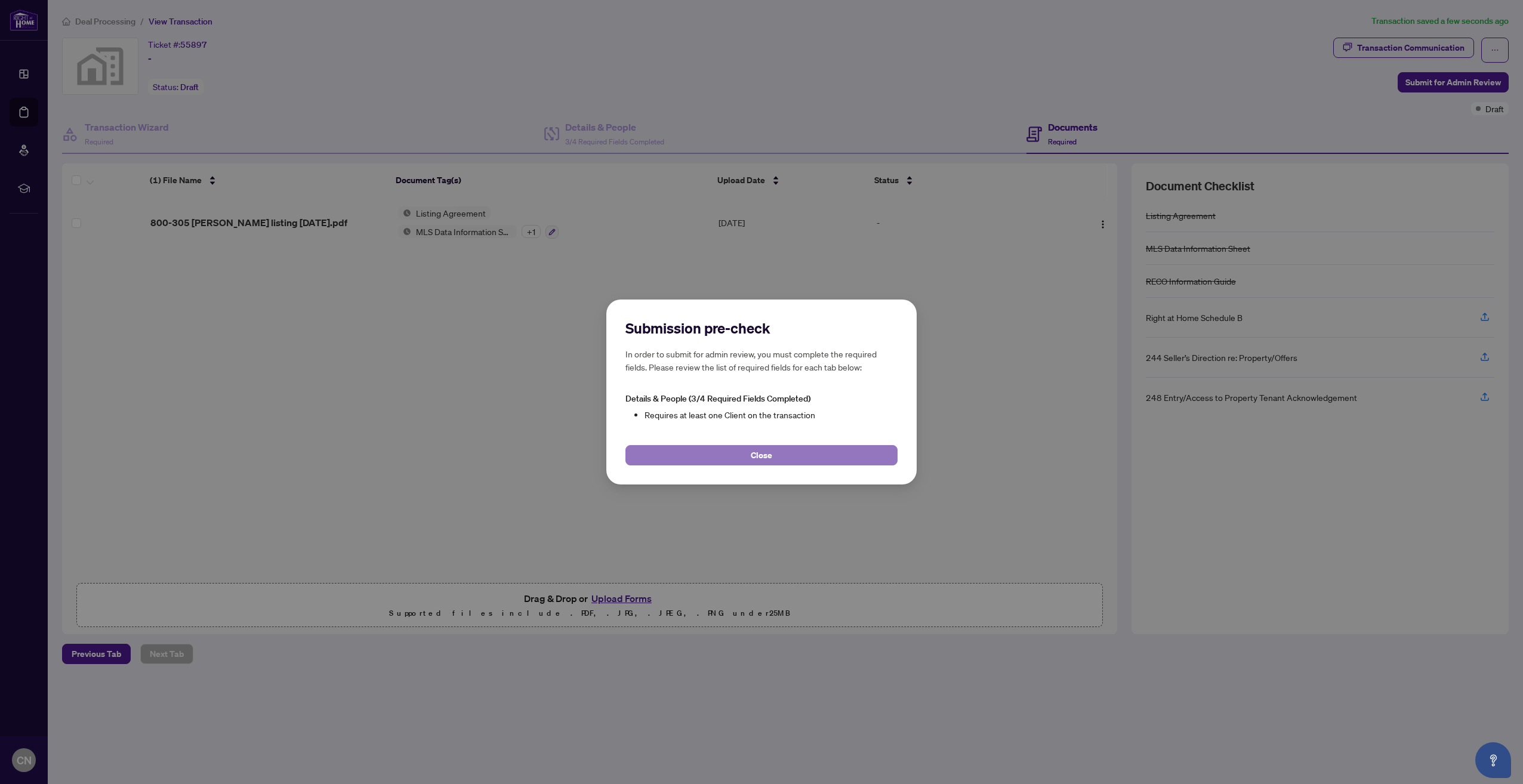
click at [762, 455] on span "Close" at bounding box center [762, 455] width 21 height 19
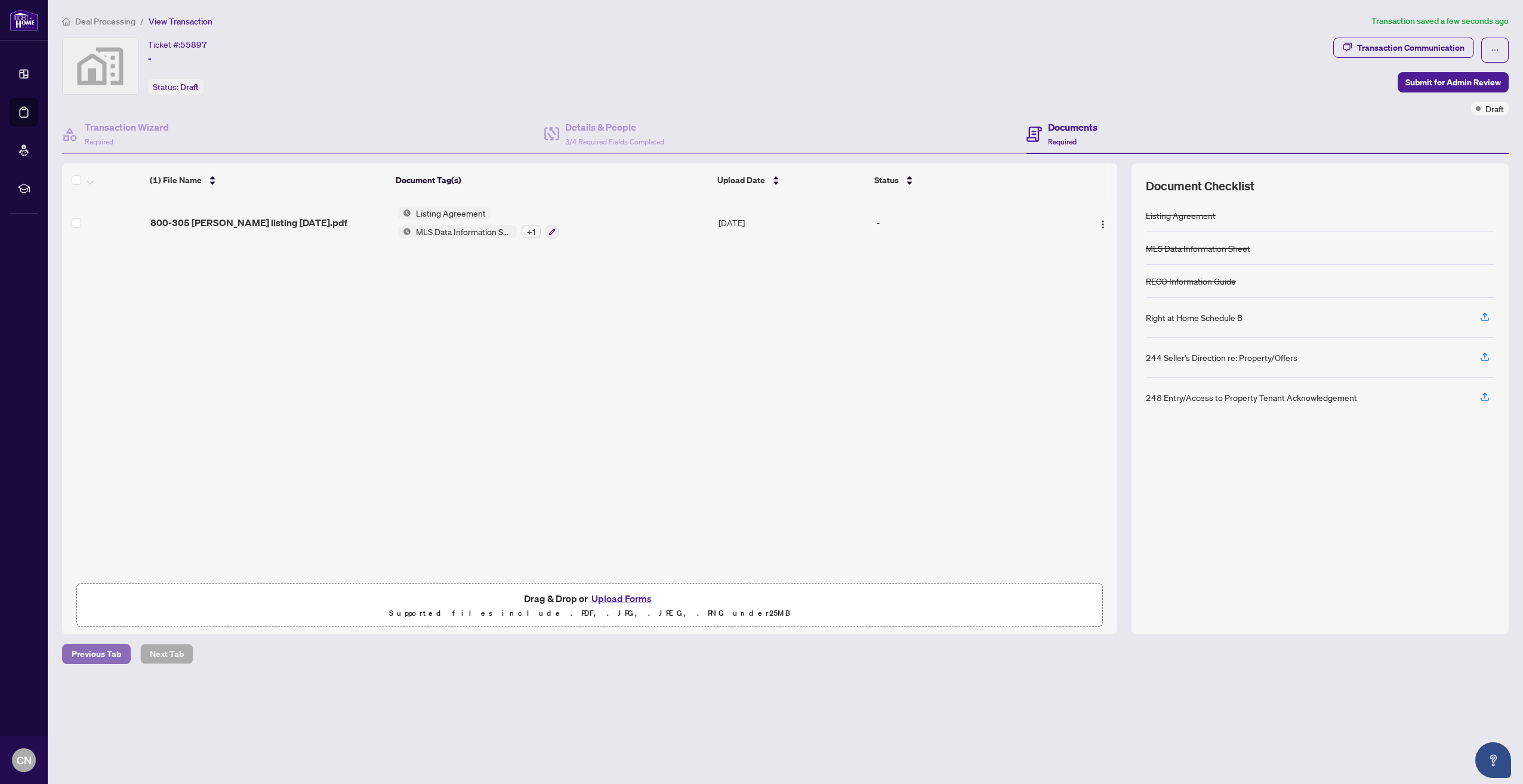
click at [104, 651] on span "Previous Tab" at bounding box center [96, 654] width 49 height 19
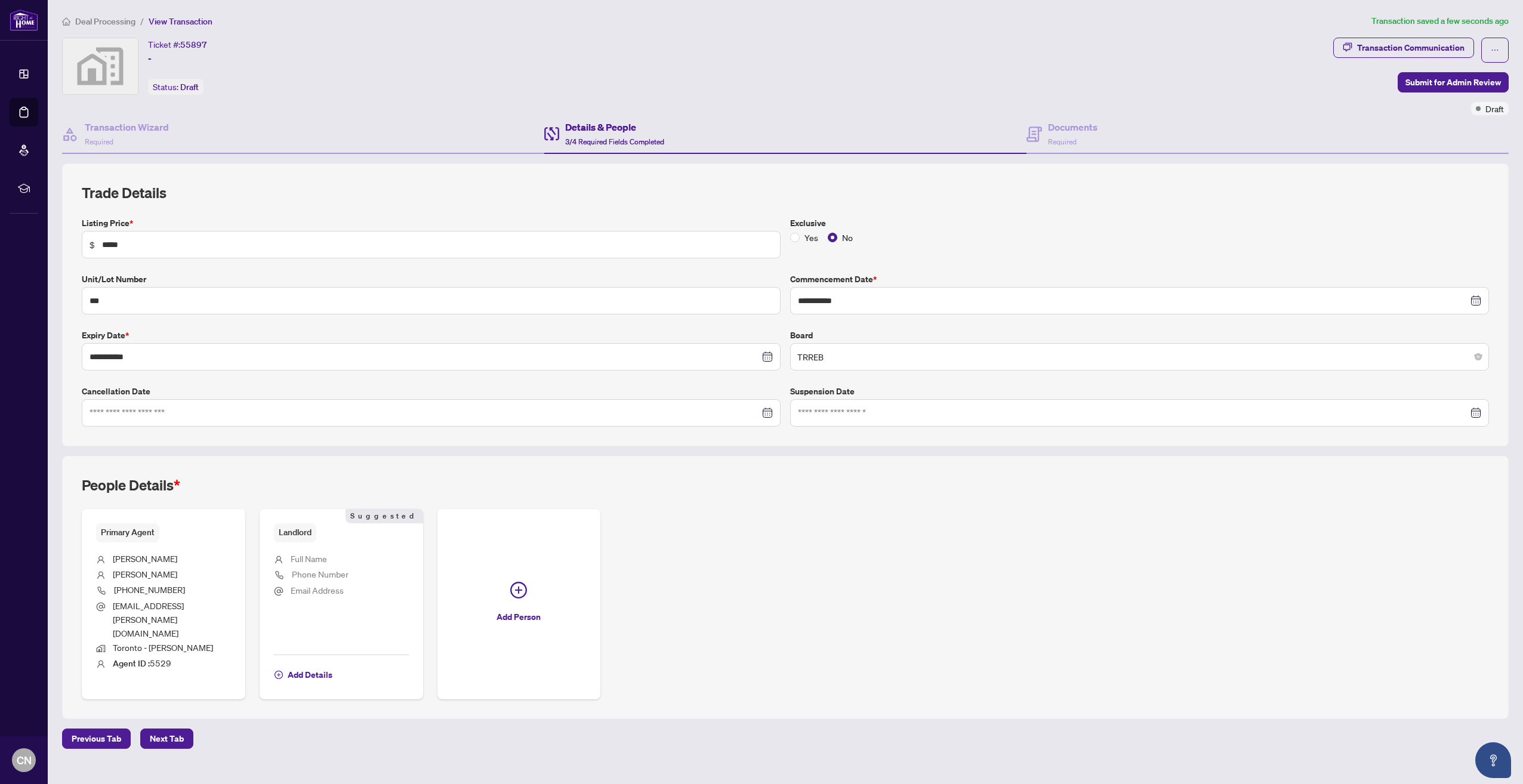
click at [320, 560] on span "Full Name" at bounding box center [308, 558] width 36 height 11
click at [314, 665] on span "Add Details" at bounding box center [309, 675] width 45 height 19
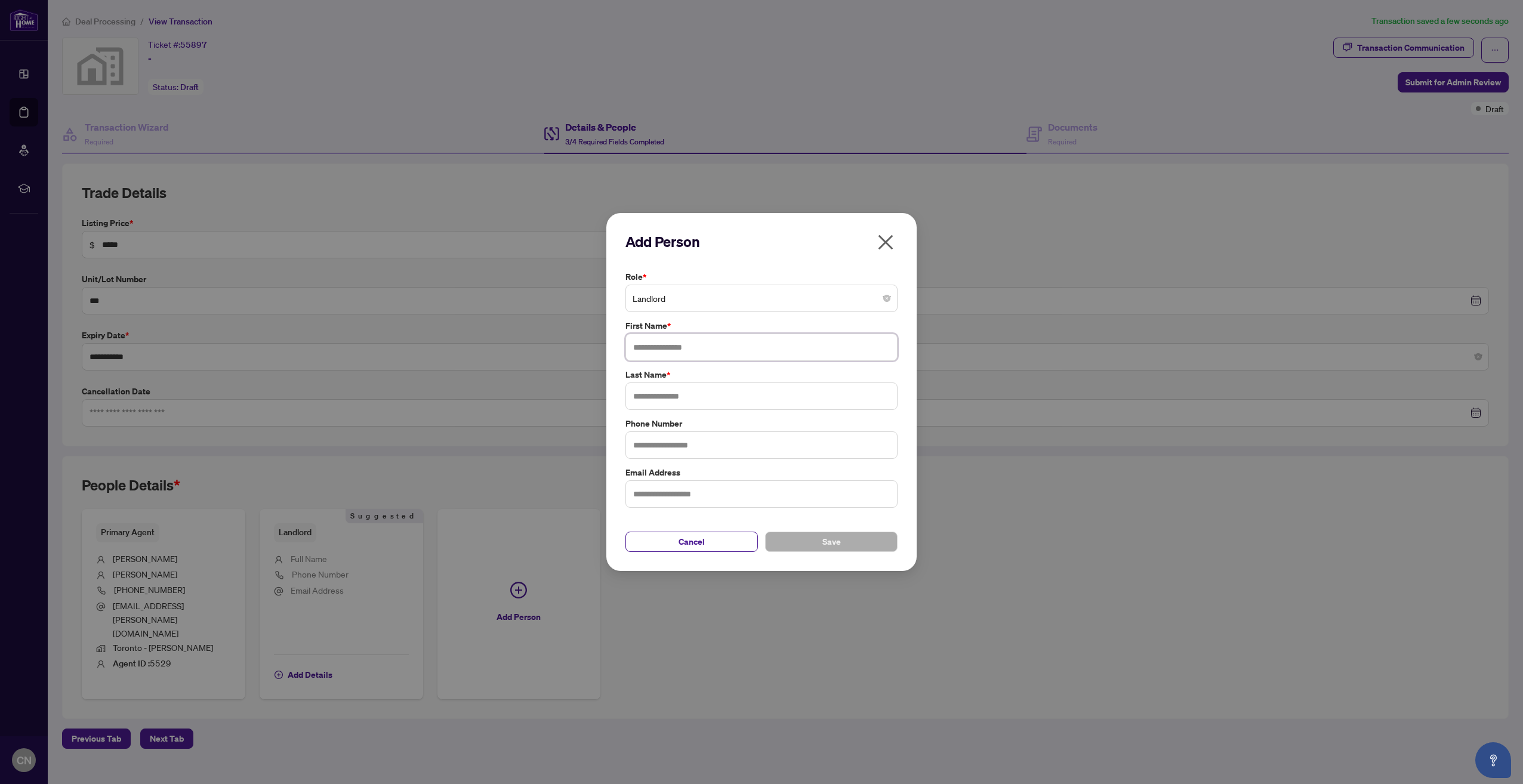
click at [764, 350] on input "text" at bounding box center [762, 347] width 272 height 27
type input "*********"
click at [693, 403] on input "text" at bounding box center [762, 396] width 272 height 27
type input "**********"
click at [720, 496] on input "text" at bounding box center [762, 493] width 272 height 27
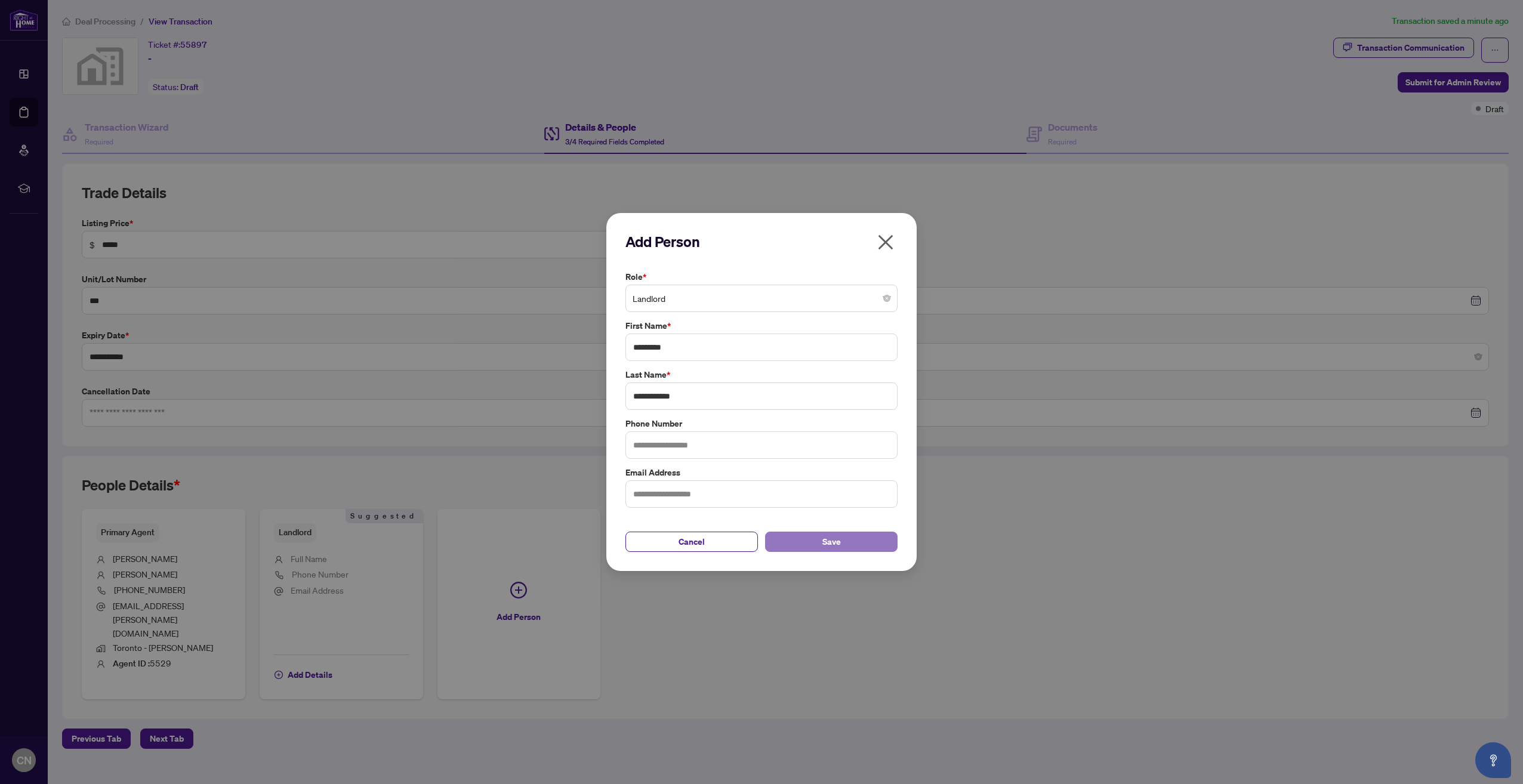
click at [822, 539] on button "Save" at bounding box center [831, 541] width 132 height 20
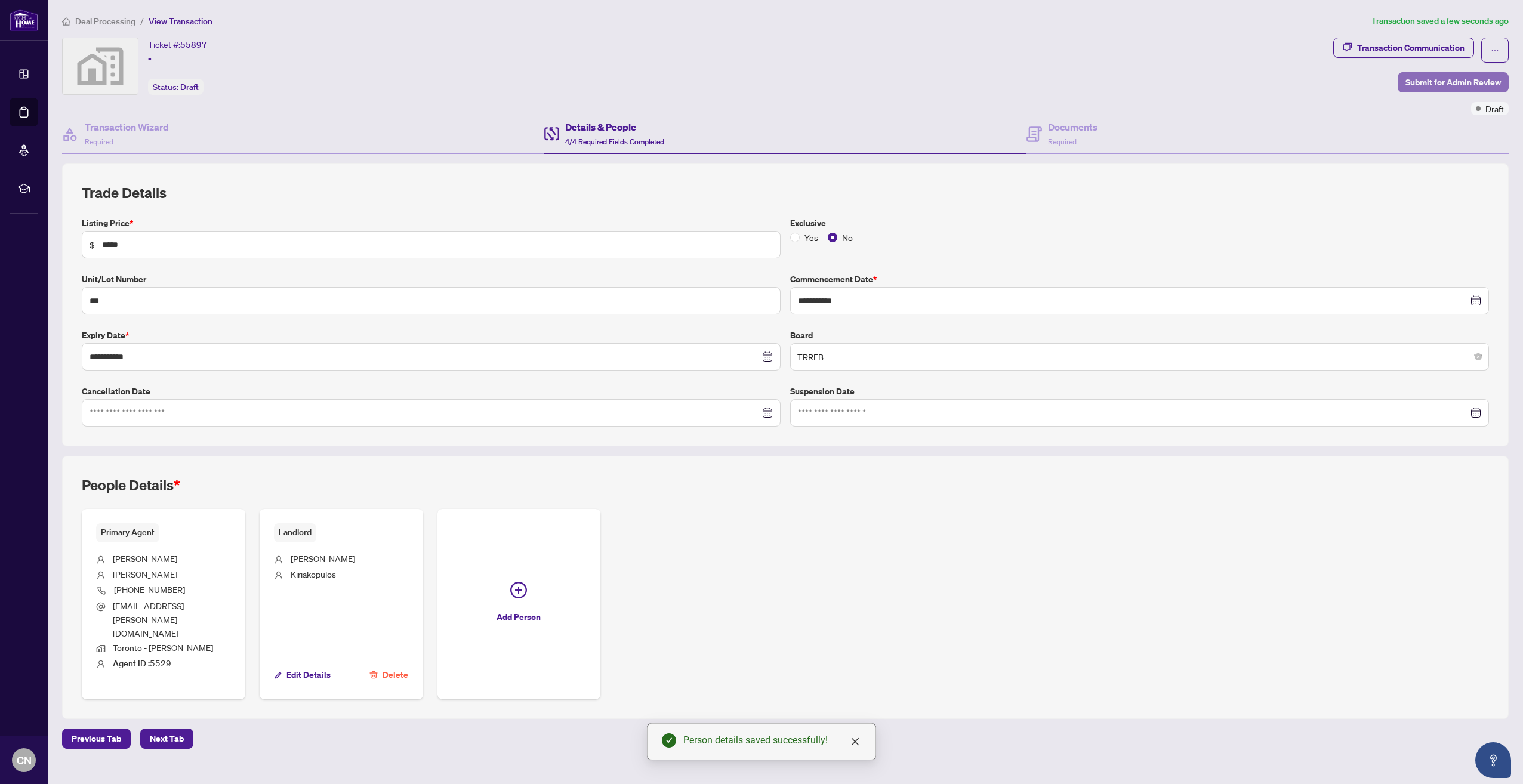
click at [1448, 81] on span "Submit for Admin Review" at bounding box center [1453, 83] width 95 height 19
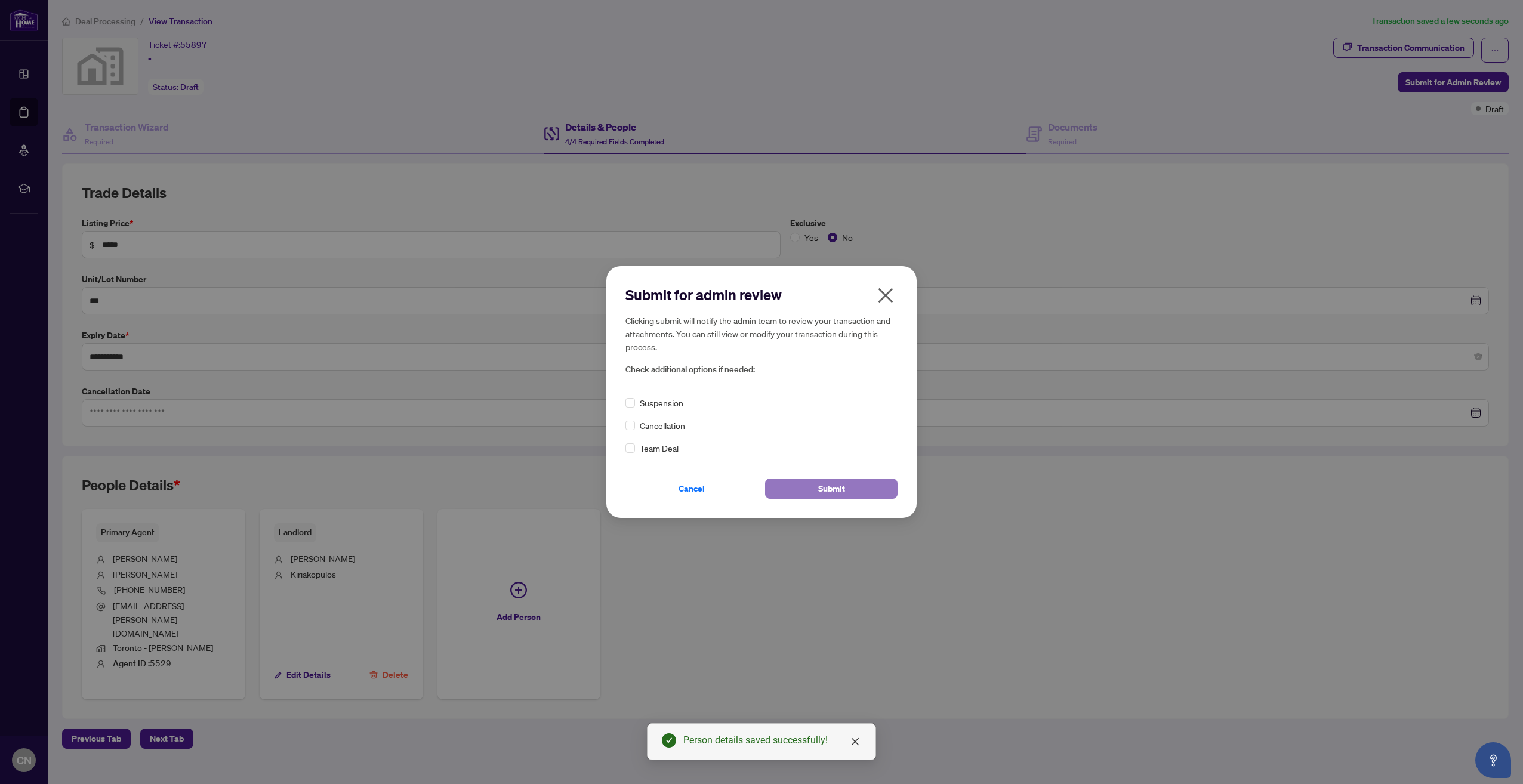
click at [841, 484] on span "Submit" at bounding box center [831, 489] width 26 height 19
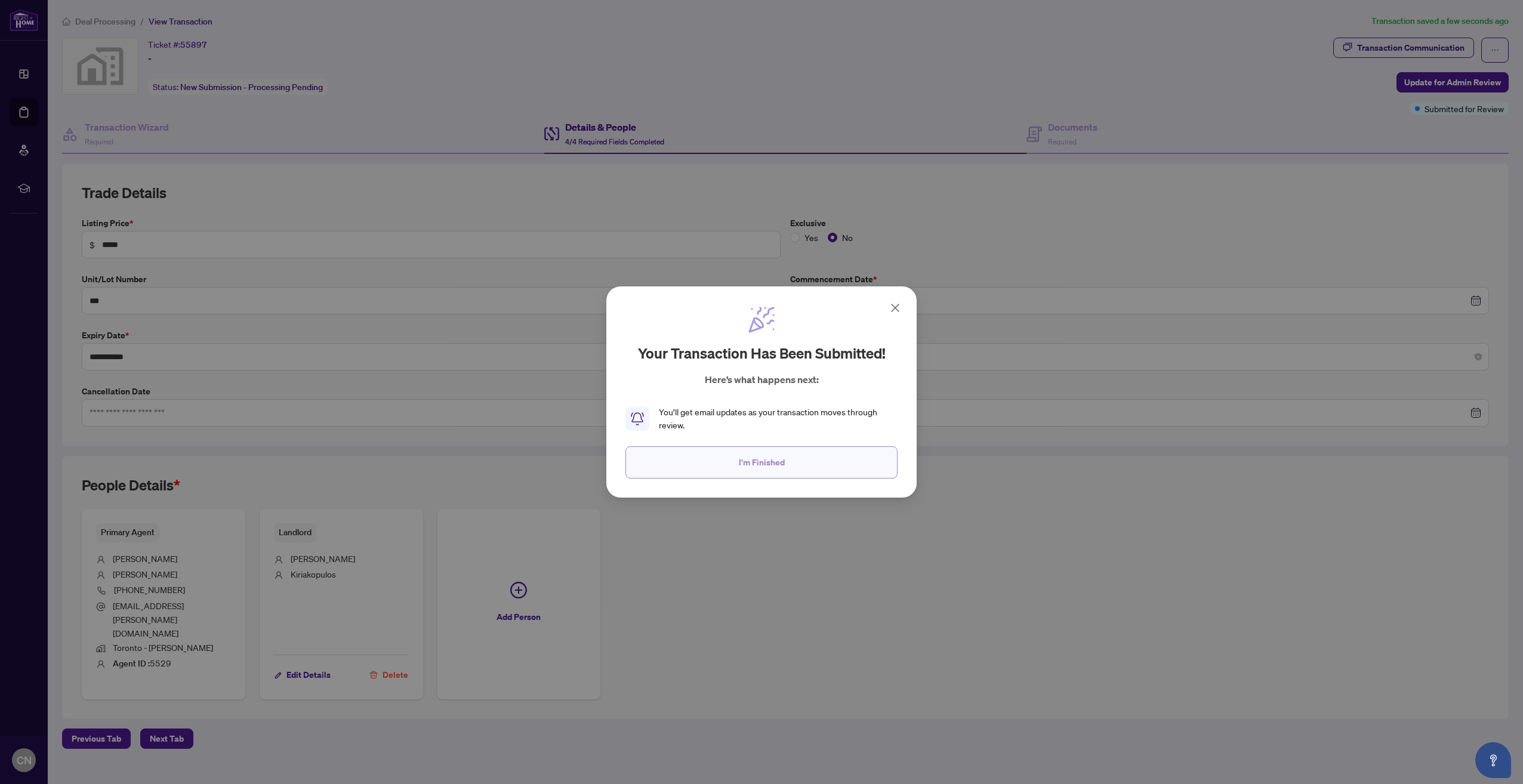
click at [785, 465] on button "I'm Finished" at bounding box center [762, 462] width 272 height 33
